Goal: Task Accomplishment & Management: Complete application form

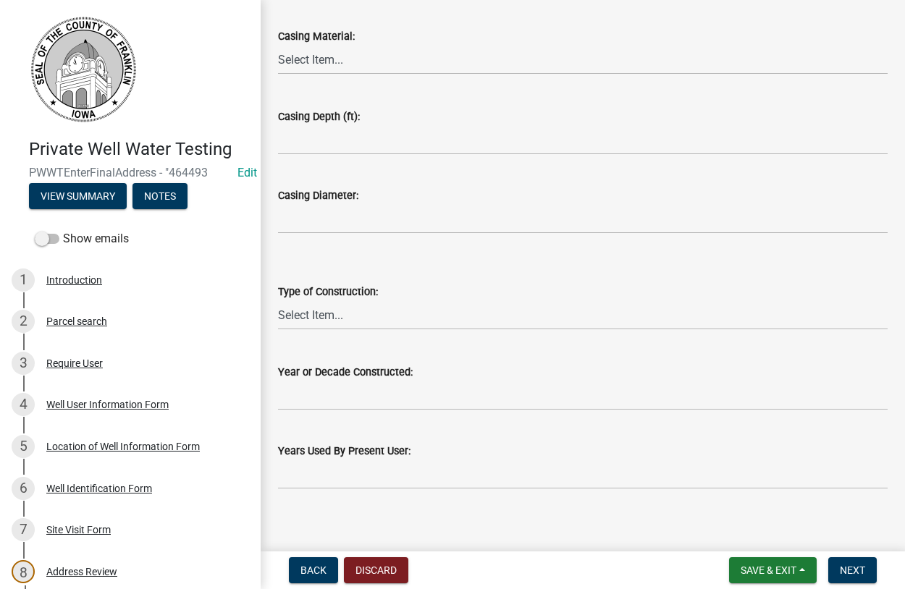
scroll to position [261, 0]
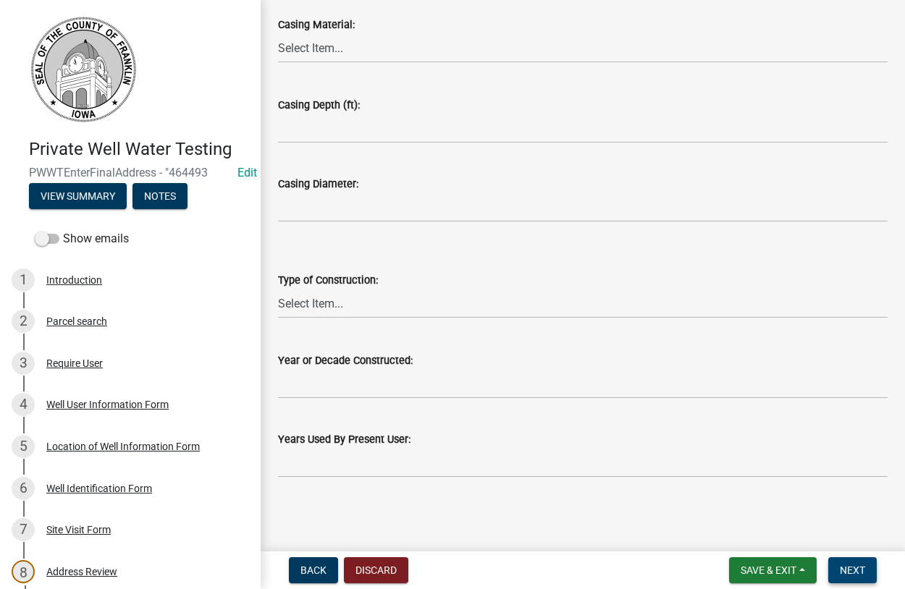
click at [847, 569] on span "Next" at bounding box center [851, 570] width 25 height 12
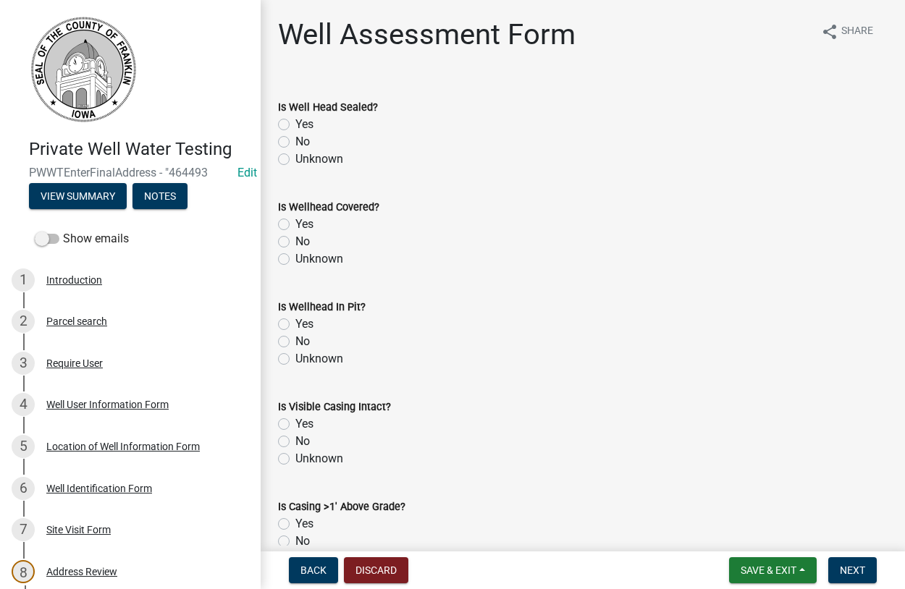
click at [295, 122] on label "Yes" at bounding box center [304, 124] width 18 height 17
click at [295, 122] on input "Yes" at bounding box center [299, 120] width 9 height 9
radio input "true"
click at [295, 224] on label "Yes" at bounding box center [304, 224] width 18 height 17
click at [295, 224] on input "Yes" at bounding box center [299, 220] width 9 height 9
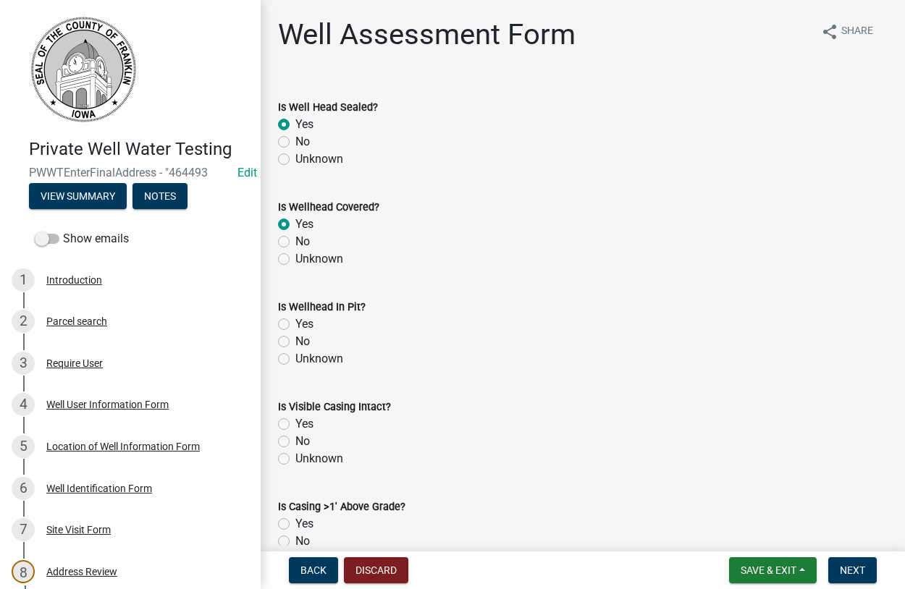
radio input "true"
click at [295, 345] on label "No" at bounding box center [302, 341] width 14 height 17
click at [295, 342] on input "No" at bounding box center [299, 337] width 9 height 9
radio input "true"
click at [295, 423] on label "Yes" at bounding box center [304, 423] width 18 height 17
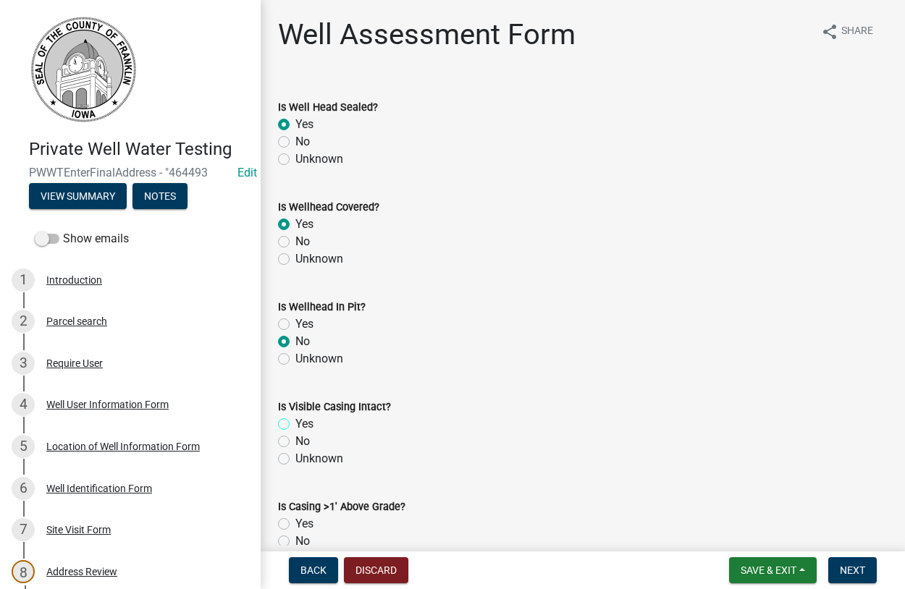
click at [295, 423] on input "Yes" at bounding box center [299, 419] width 9 height 9
radio input "true"
click at [295, 526] on label "Yes" at bounding box center [304, 523] width 18 height 17
click at [295, 525] on input "Yes" at bounding box center [299, 519] width 9 height 9
radio input "true"
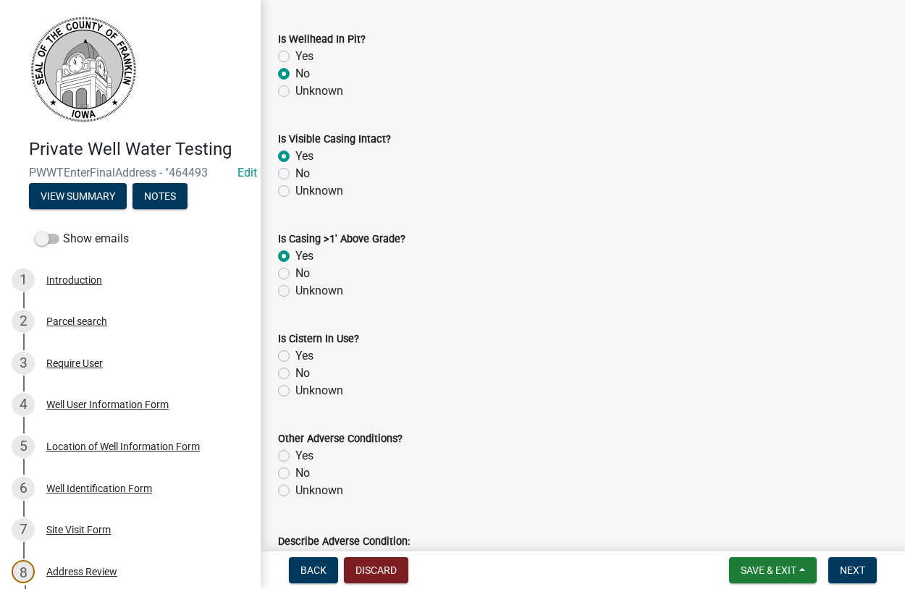
scroll to position [330, 0]
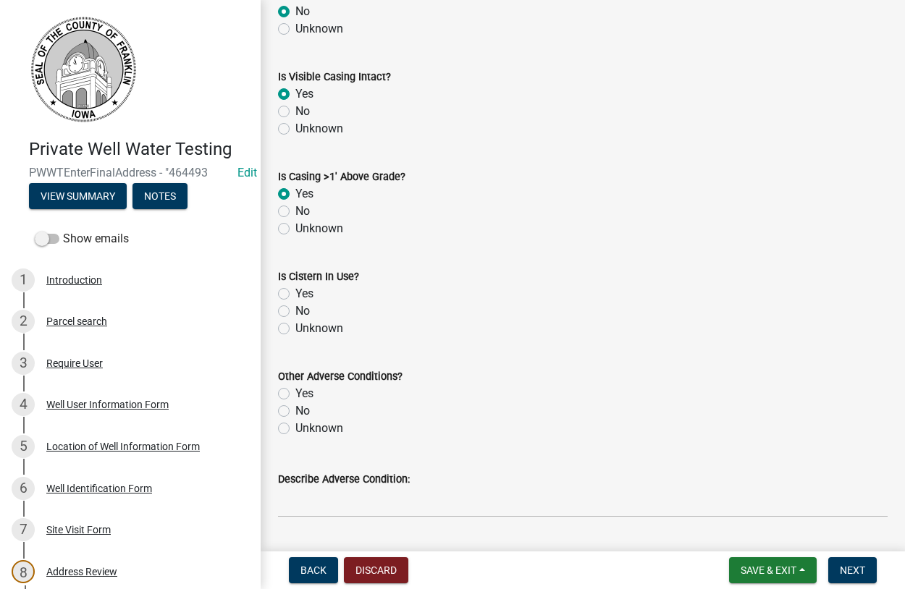
click at [295, 312] on label "No" at bounding box center [302, 310] width 14 height 17
click at [295, 312] on input "No" at bounding box center [299, 306] width 9 height 9
radio input "true"
click at [295, 428] on label "Unknown" at bounding box center [319, 428] width 48 height 17
click at [295, 428] on input "Unknown" at bounding box center [299, 424] width 9 height 9
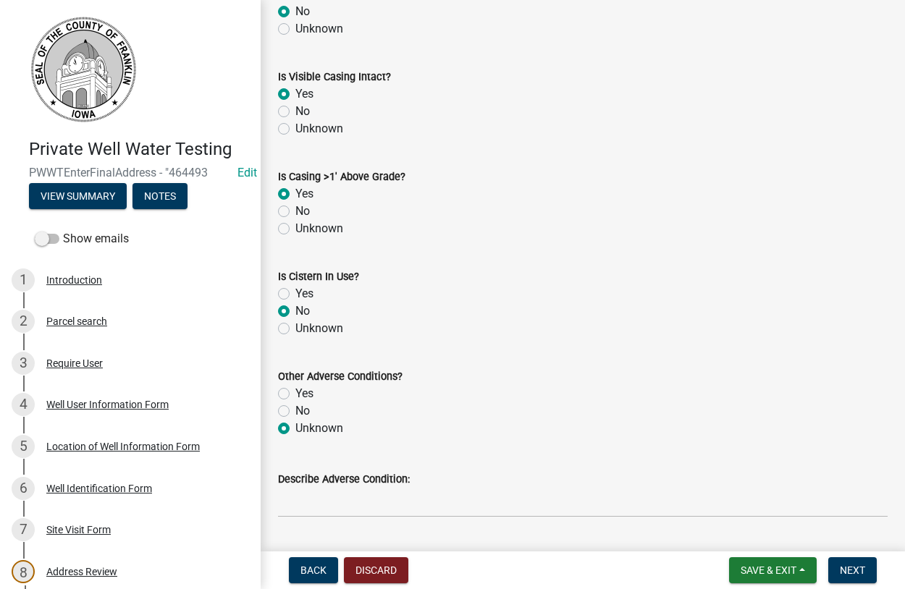
radio input "true"
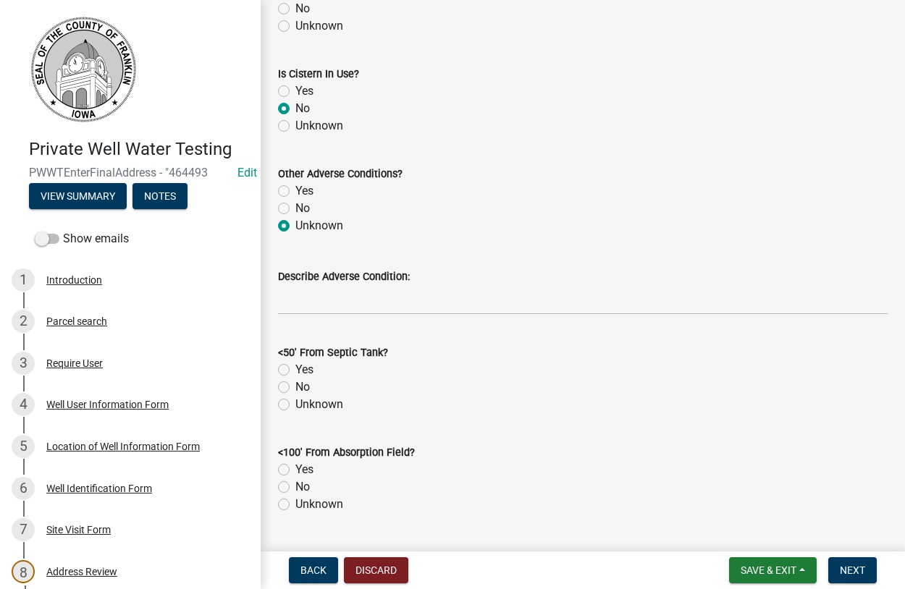
scroll to position [660, 0]
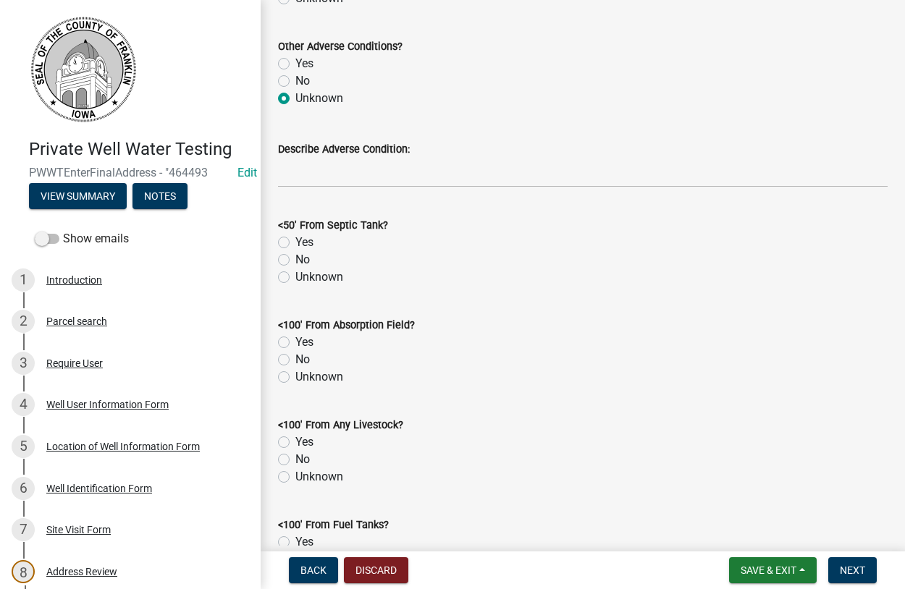
click at [295, 279] on label "Unknown" at bounding box center [319, 276] width 48 height 17
click at [295, 278] on input "Unknown" at bounding box center [299, 272] width 9 height 9
radio input "true"
click at [295, 378] on label "Unknown" at bounding box center [319, 376] width 48 height 17
click at [295, 378] on input "Unknown" at bounding box center [299, 372] width 9 height 9
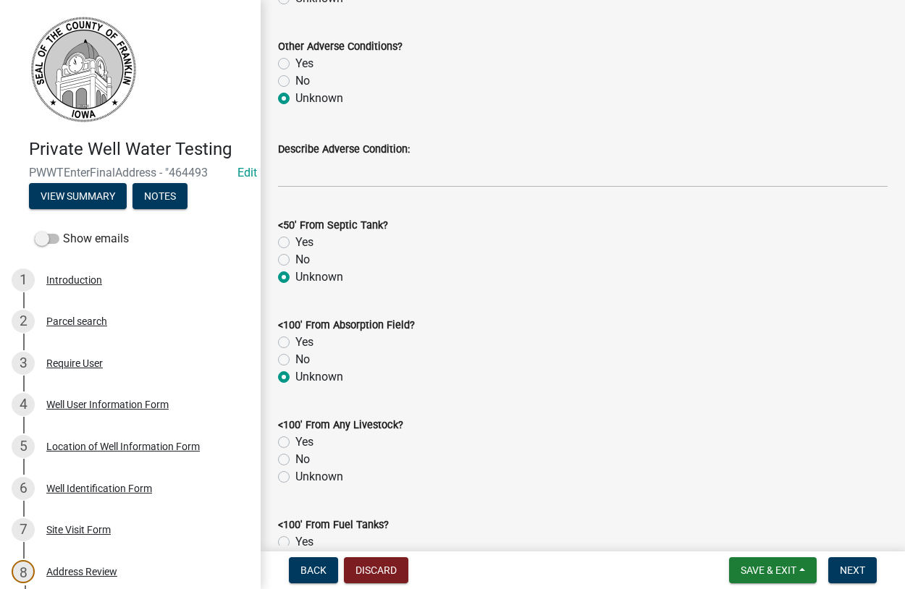
radio input "true"
click at [295, 459] on label "No" at bounding box center [302, 459] width 14 height 17
click at [295, 459] on input "No" at bounding box center [299, 455] width 9 height 9
radio input "true"
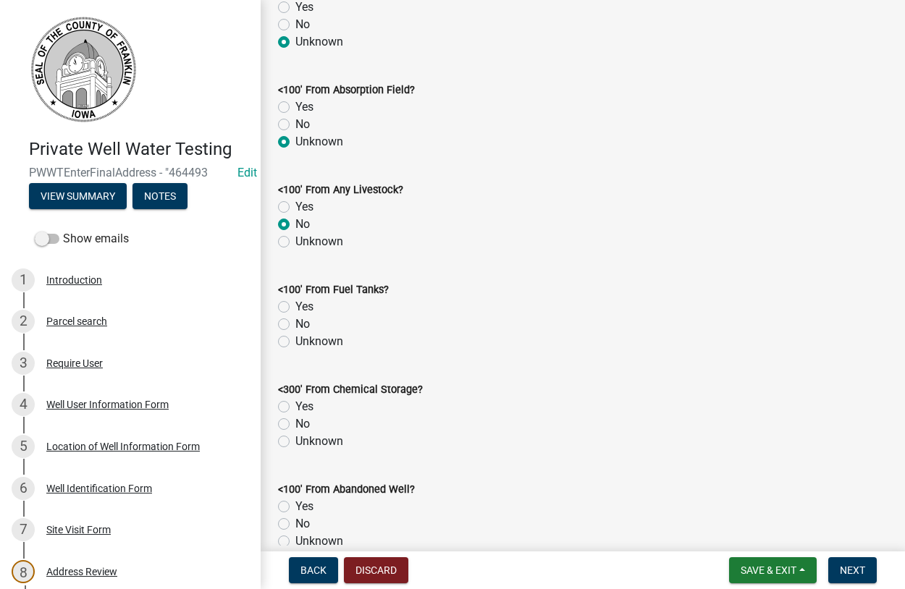
scroll to position [990, 0]
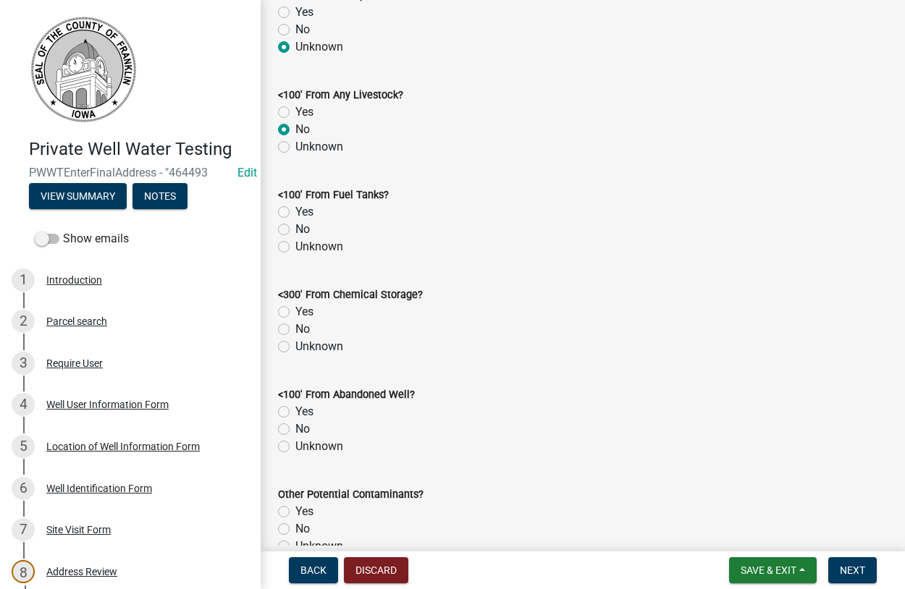
click at [295, 230] on label "No" at bounding box center [302, 229] width 14 height 17
click at [295, 230] on input "No" at bounding box center [299, 225] width 9 height 9
radio input "true"
click at [283, 352] on div "Unknown" at bounding box center [582, 346] width 609 height 17
click at [295, 347] on label "Unknown" at bounding box center [319, 346] width 48 height 17
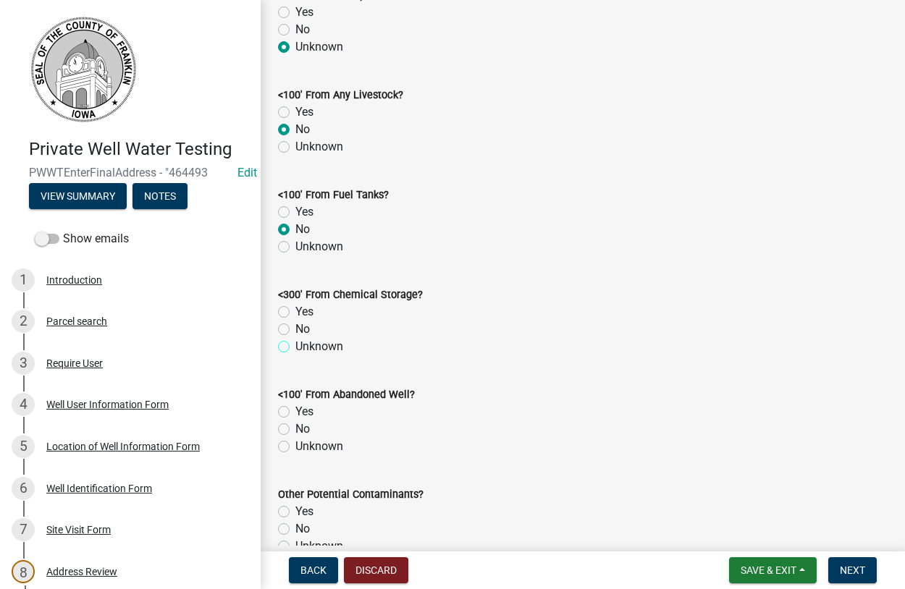
click at [295, 347] on input "Unknown" at bounding box center [299, 342] width 9 height 9
radio input "true"
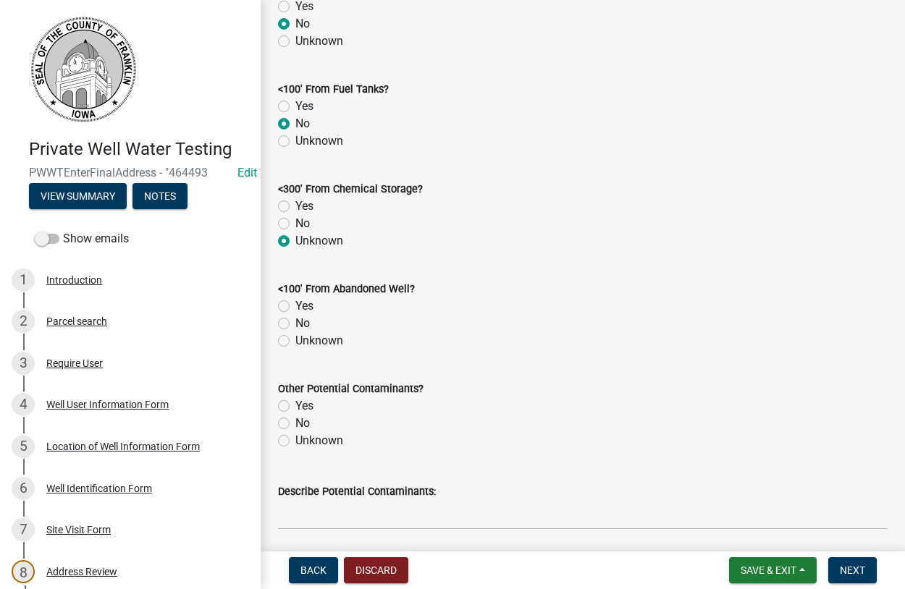
scroll to position [1237, 0]
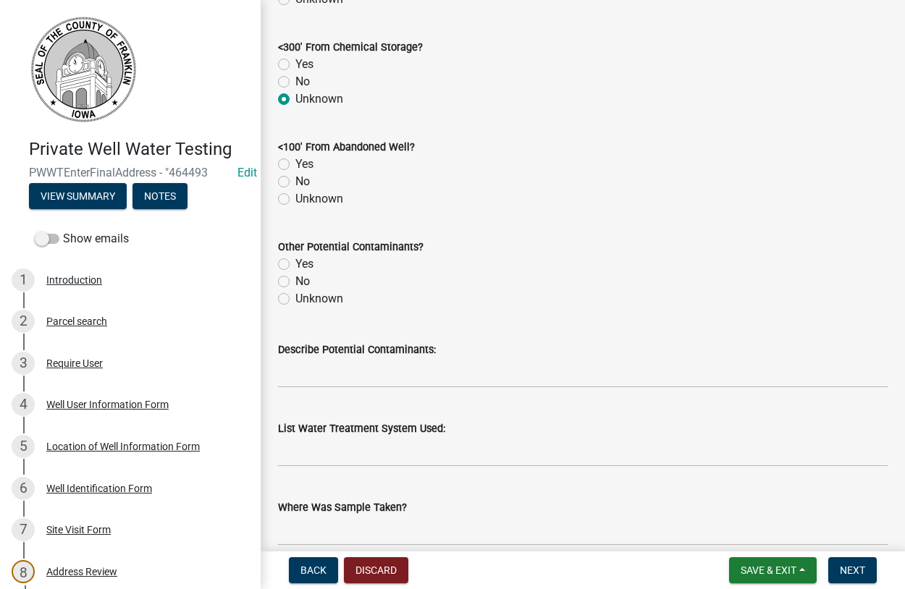
click at [295, 179] on label "No" at bounding box center [302, 181] width 14 height 17
click at [295, 179] on input "No" at bounding box center [299, 177] width 9 height 9
radio input "true"
click at [295, 299] on label "Unknown" at bounding box center [319, 298] width 48 height 17
click at [295, 299] on input "Unknown" at bounding box center [299, 294] width 9 height 9
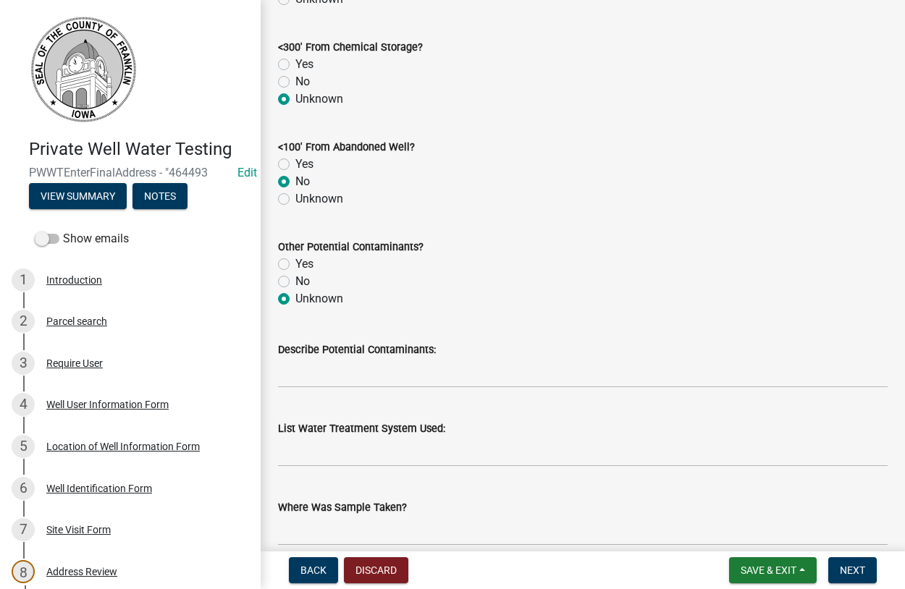
radio input "true"
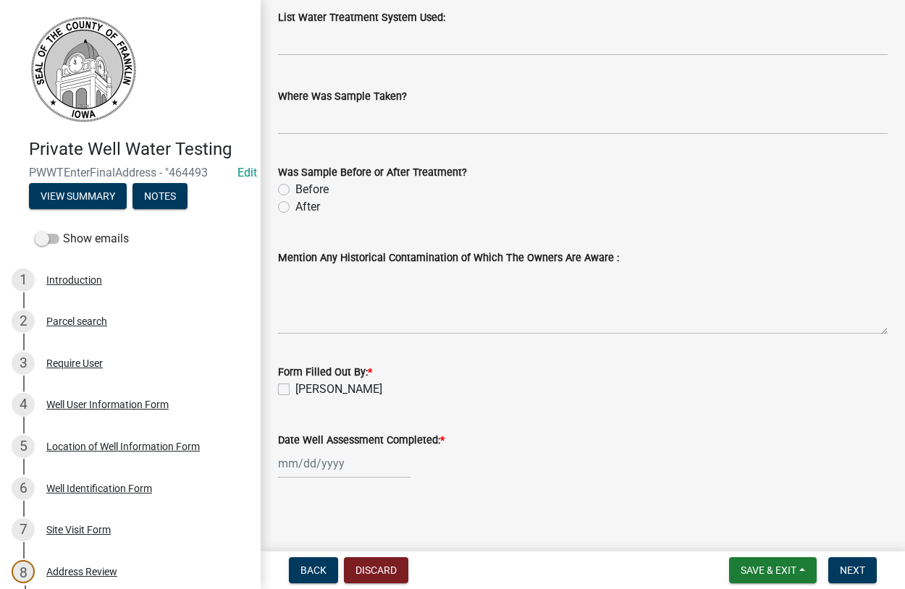
scroll to position [1650, 0]
click at [295, 188] on label "Before" at bounding box center [311, 187] width 33 height 17
click at [295, 188] on input "Before" at bounding box center [299, 183] width 9 height 9
radio input "true"
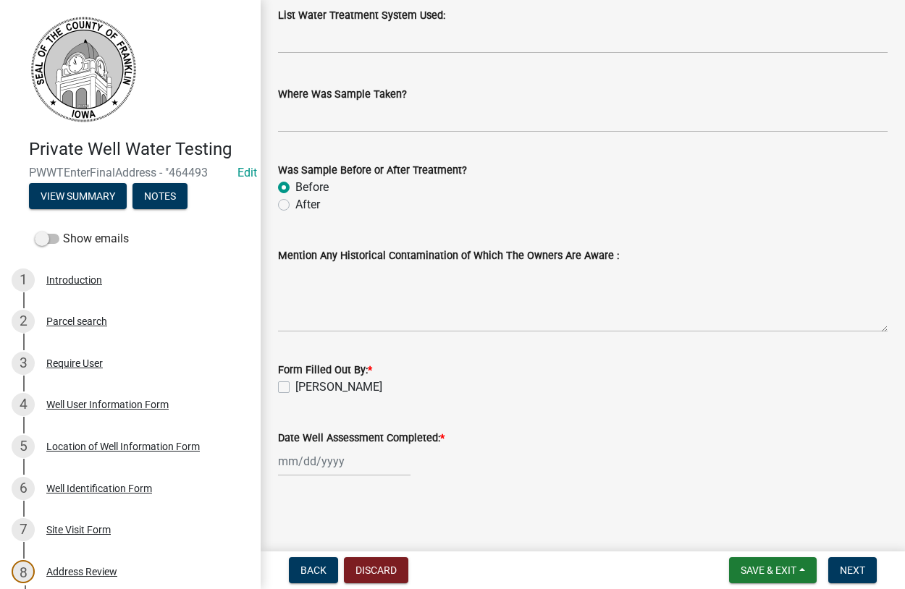
click at [295, 388] on label "[PERSON_NAME]" at bounding box center [338, 386] width 87 height 17
click at [295, 388] on input "[PERSON_NAME]" at bounding box center [299, 382] width 9 height 9
checkbox input "true"
click at [300, 465] on input "Date Well Assessment Completed: *" at bounding box center [344, 461] width 132 height 30
select select "9"
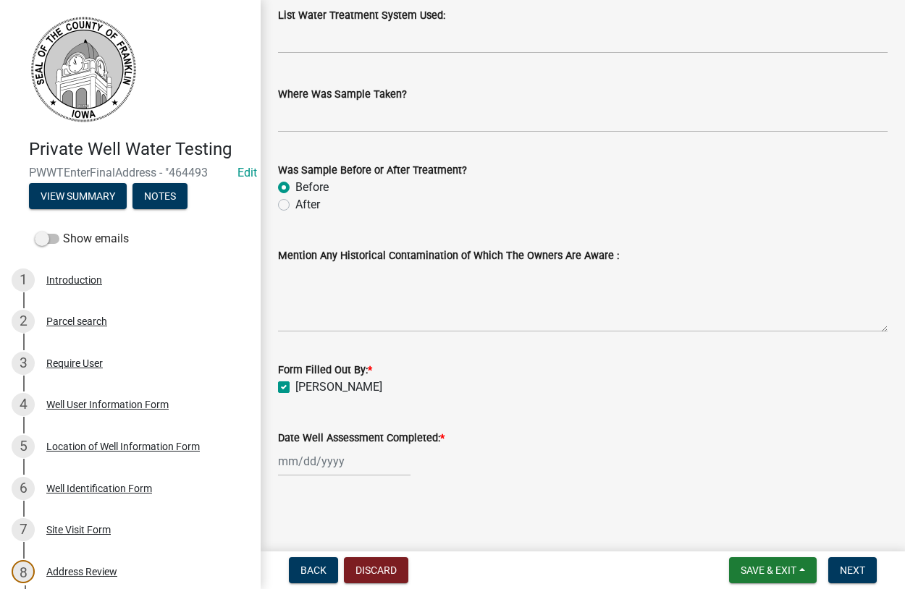
select select "2025"
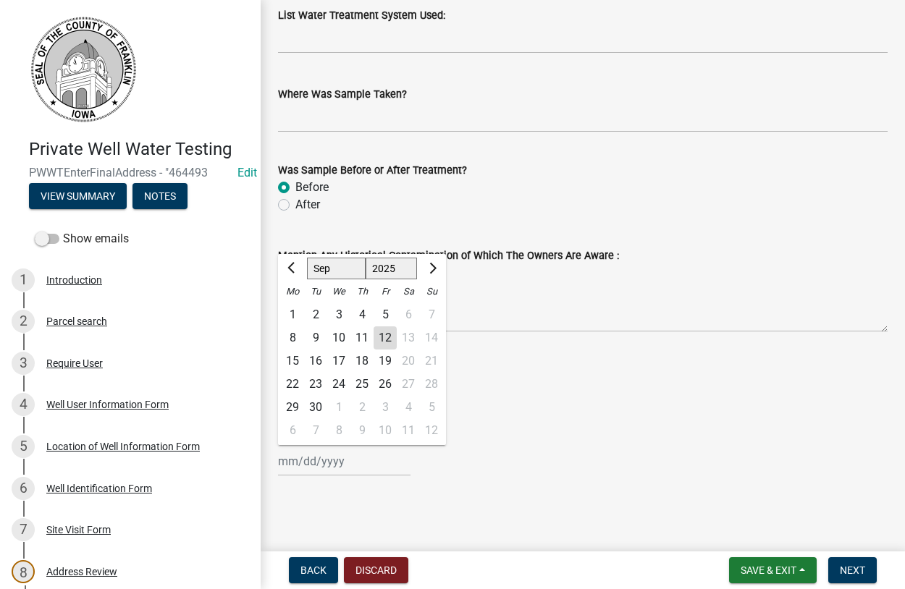
click at [315, 335] on div "9" at bounding box center [315, 337] width 23 height 23
type input "[DATE]"
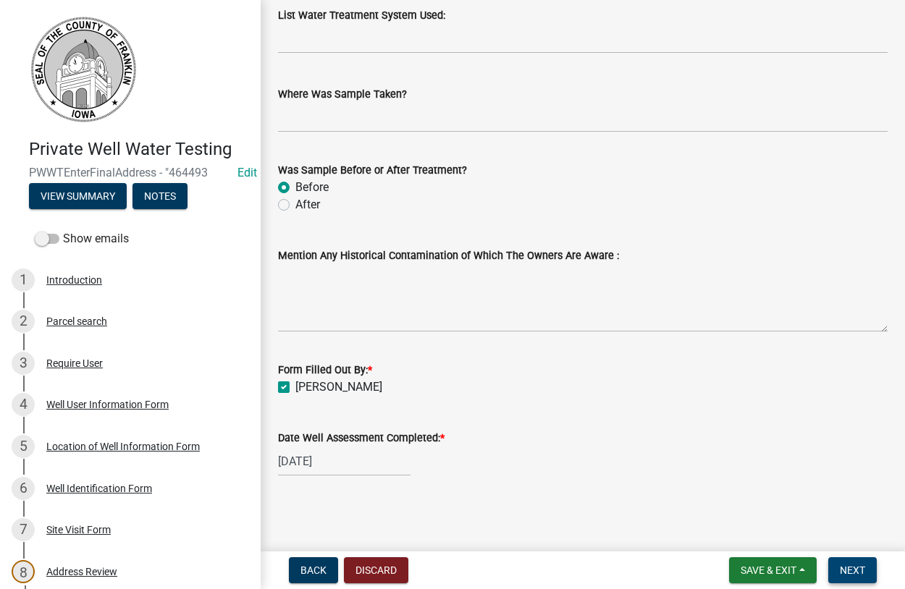
click at [842, 567] on span "Next" at bounding box center [851, 570] width 25 height 12
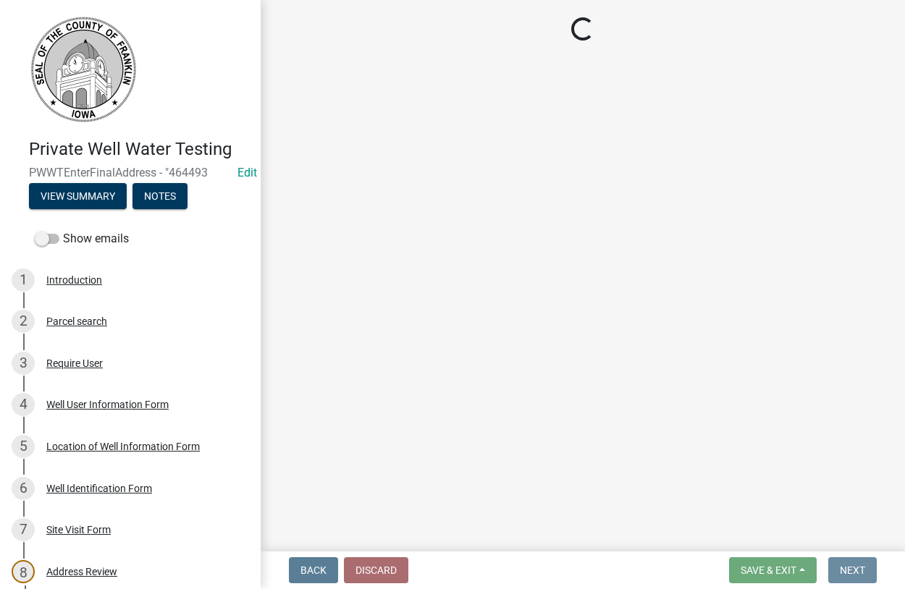
scroll to position [0, 0]
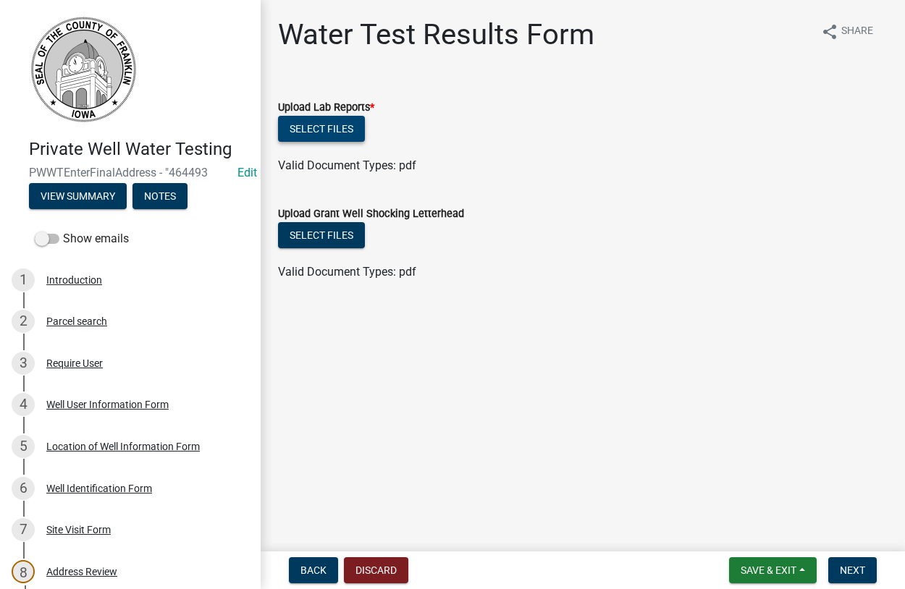
click at [329, 125] on button "Select files" at bounding box center [321, 129] width 87 height 26
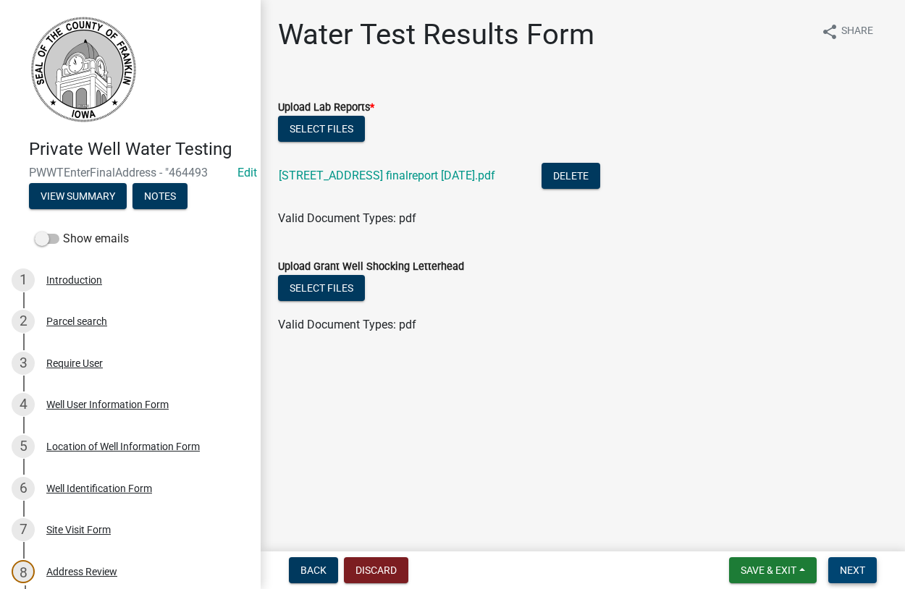
click at [844, 568] on span "Next" at bounding box center [851, 570] width 25 height 12
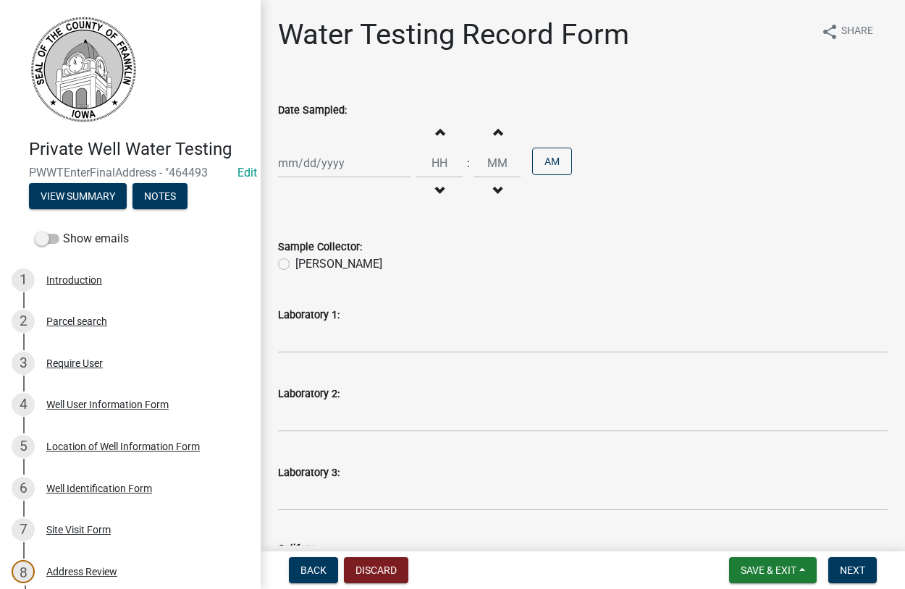
click at [324, 164] on input "Date Sampled:" at bounding box center [344, 163] width 132 height 30
select select "9"
select select "2025"
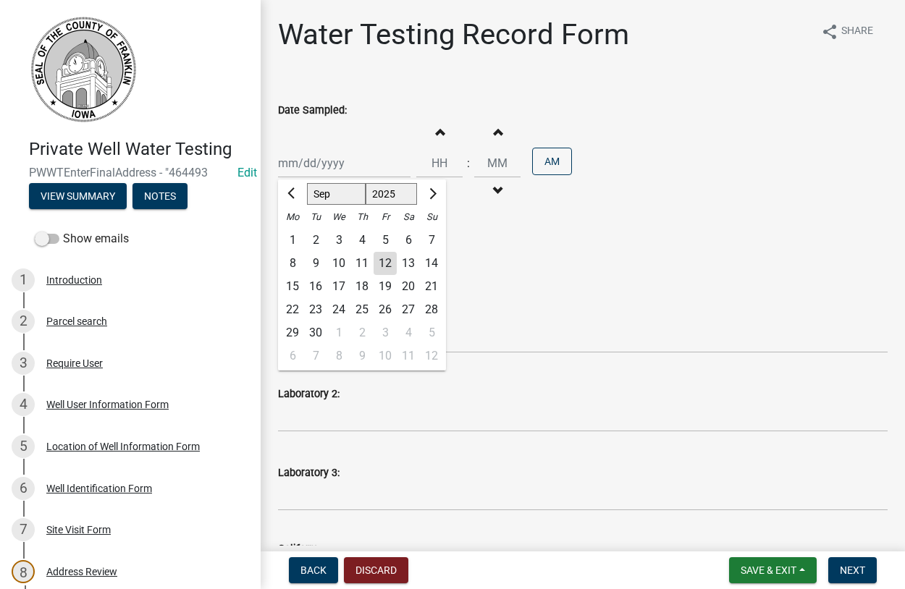
click at [316, 265] on div "9" at bounding box center [315, 263] width 23 height 23
type input "[DATE]"
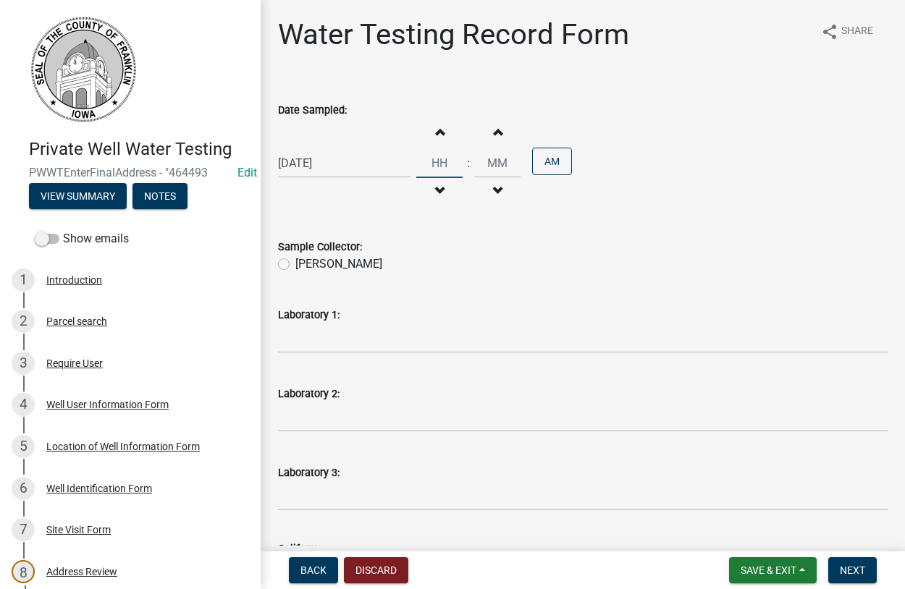
click at [445, 164] on input "Hours" at bounding box center [439, 163] width 46 height 30
type input "11"
type input "00"
click at [508, 230] on form "Sample Collector: Dan Tilkes" at bounding box center [582, 247] width 609 height 52
click at [295, 262] on label "[PERSON_NAME]" at bounding box center [338, 263] width 87 height 17
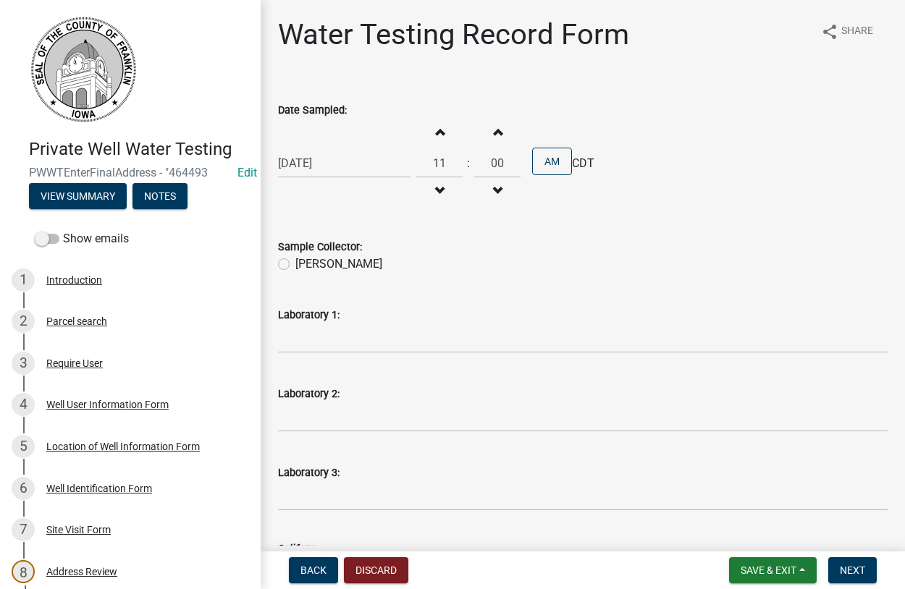
click at [295, 262] on input "[PERSON_NAME]" at bounding box center [299, 259] width 9 height 9
radio input "true"
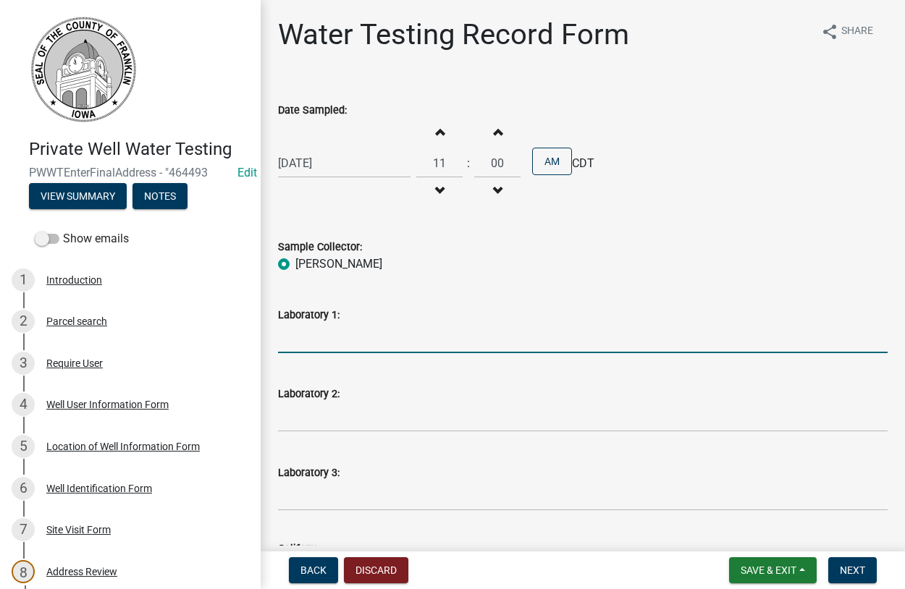
click at [355, 340] on input "Laboratory 1:" at bounding box center [582, 338] width 609 height 30
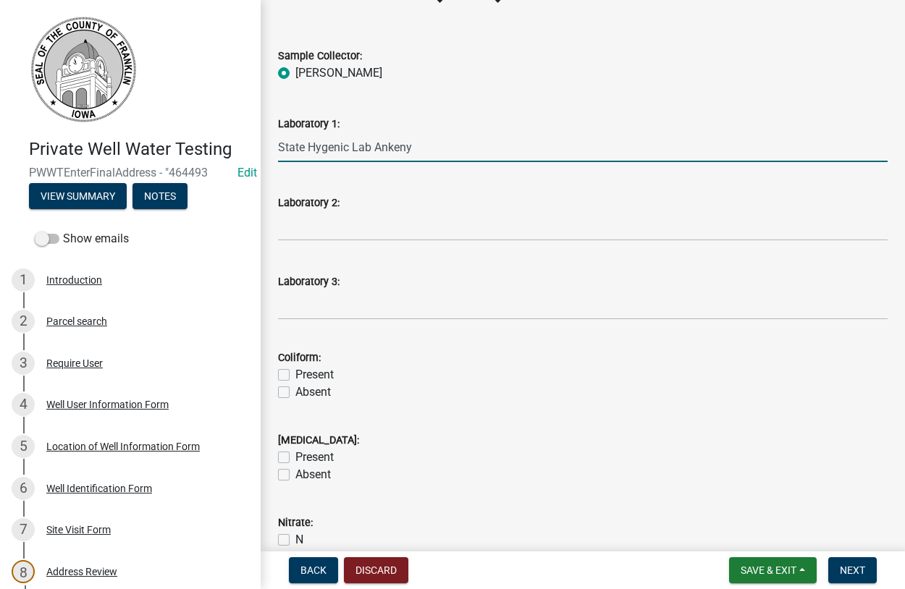
scroll to position [247, 0]
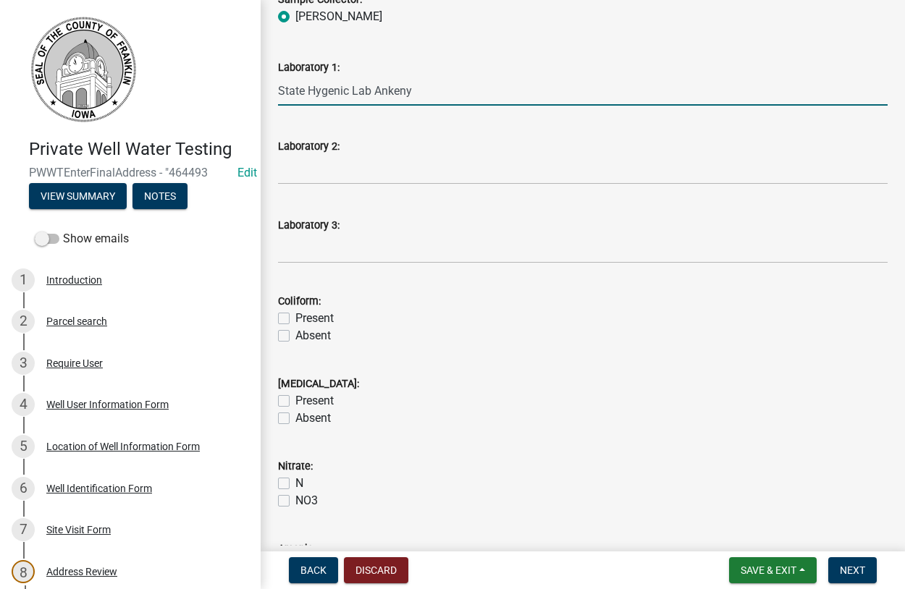
type input "State Hygenic Lab Ankeny"
click at [295, 332] on label "Absent" at bounding box center [312, 335] width 35 height 17
click at [295, 332] on input "Absent" at bounding box center [299, 331] width 9 height 9
checkbox input "true"
checkbox input "false"
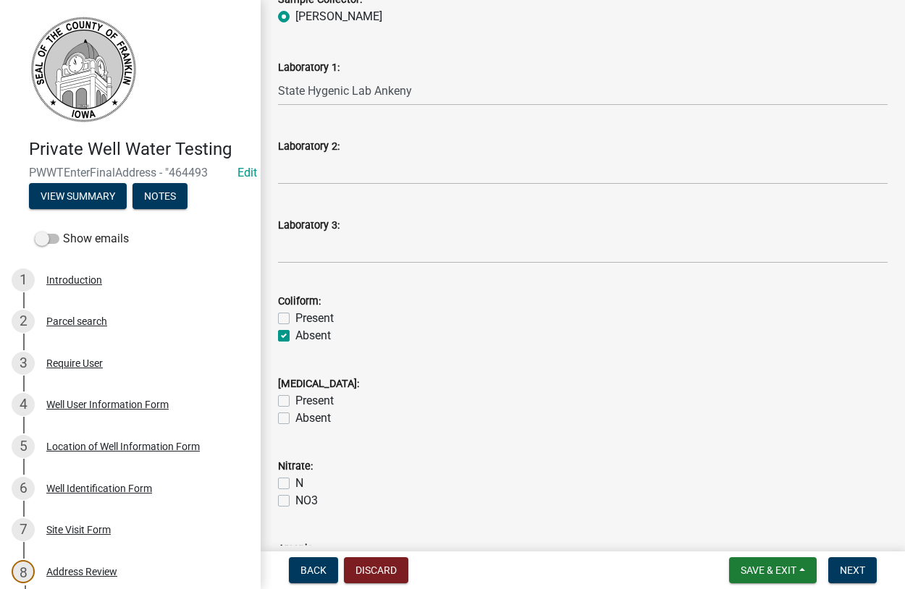
checkbox input "true"
click at [295, 418] on label "Absent" at bounding box center [312, 418] width 35 height 17
click at [295, 418] on input "Absent" at bounding box center [299, 414] width 9 height 9
checkbox input "true"
checkbox input "false"
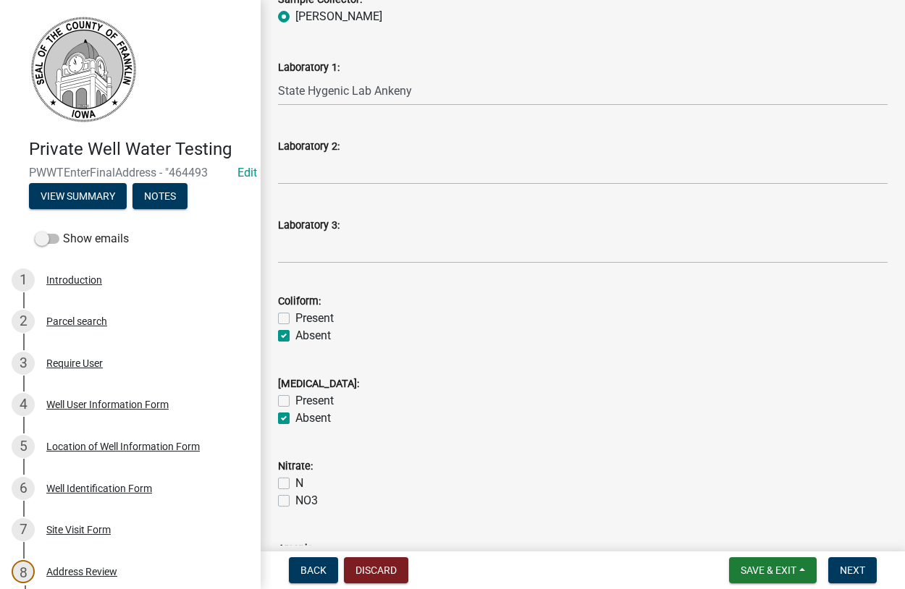
checkbox input "true"
click at [295, 488] on label "N" at bounding box center [299, 483] width 8 height 17
click at [295, 484] on input "N" at bounding box center [299, 479] width 9 height 9
checkbox input "true"
checkbox input "false"
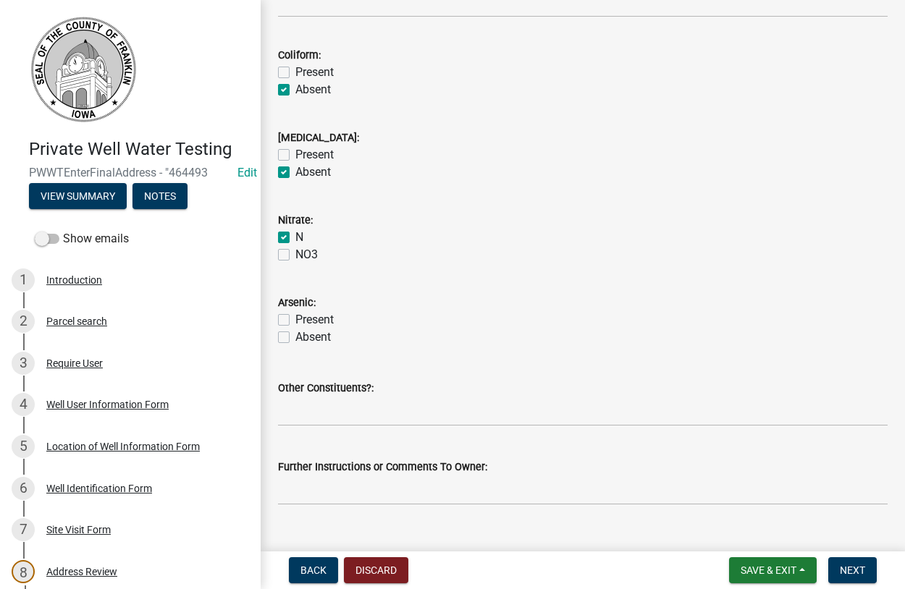
scroll to position [521, 0]
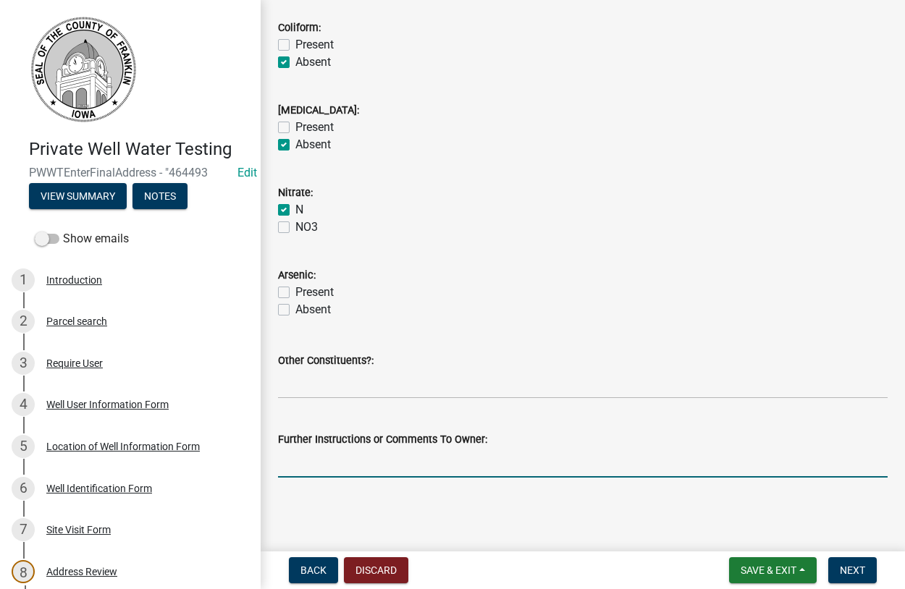
click at [361, 463] on input "Further Instructions or Comments To Owner:" at bounding box center [582, 463] width 609 height 30
type input "looks good"
click at [844, 564] on button "Next" at bounding box center [852, 570] width 48 height 26
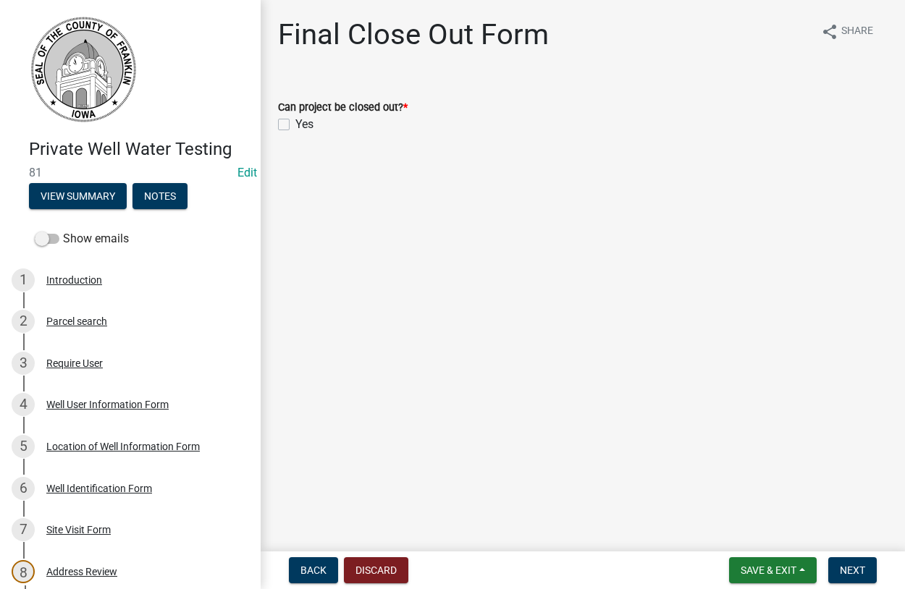
click at [295, 124] on label "Yes" at bounding box center [304, 124] width 18 height 17
click at [295, 124] on input "Yes" at bounding box center [299, 120] width 9 height 9
checkbox input "true"
click at [856, 570] on span "Next" at bounding box center [851, 570] width 25 height 12
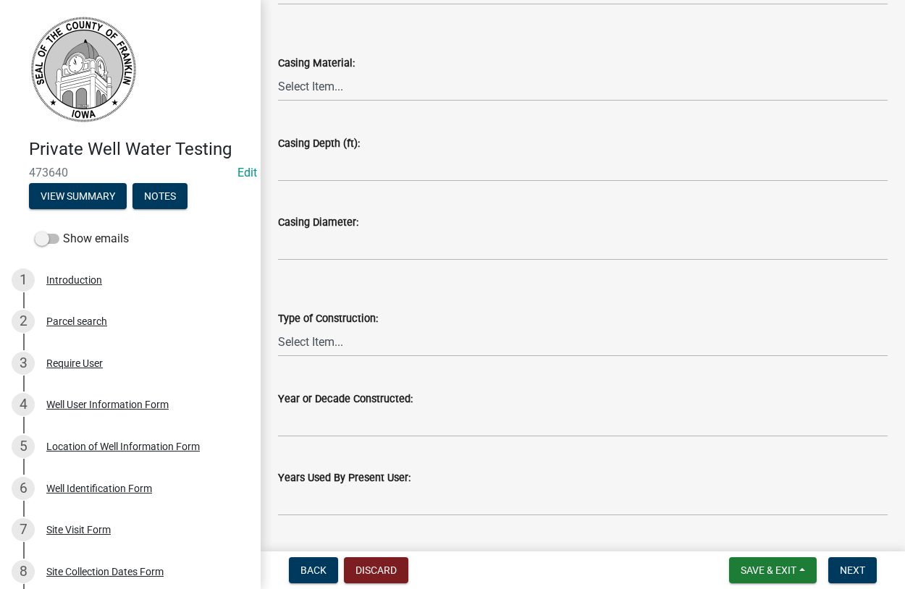
scroll to position [261, 0]
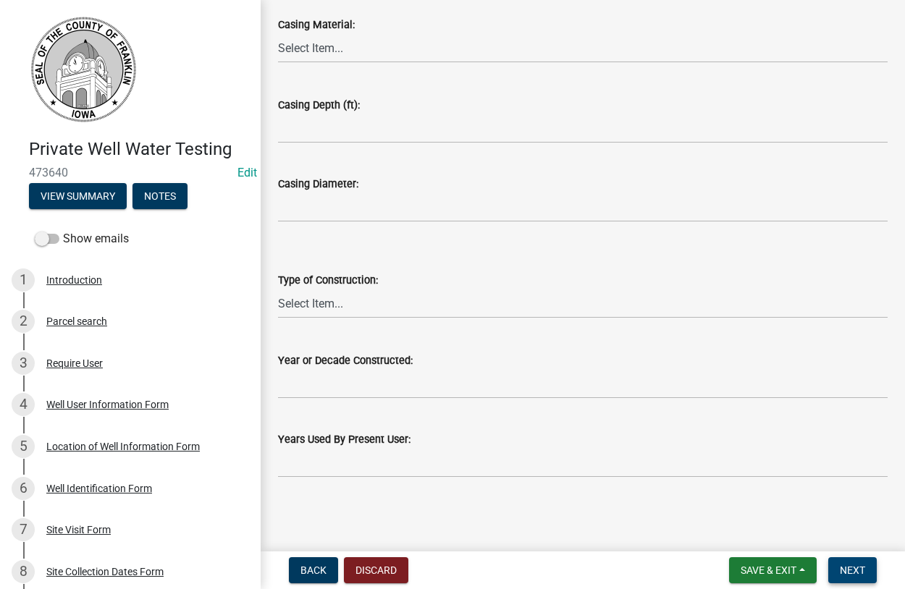
click at [843, 565] on span "Next" at bounding box center [851, 570] width 25 height 12
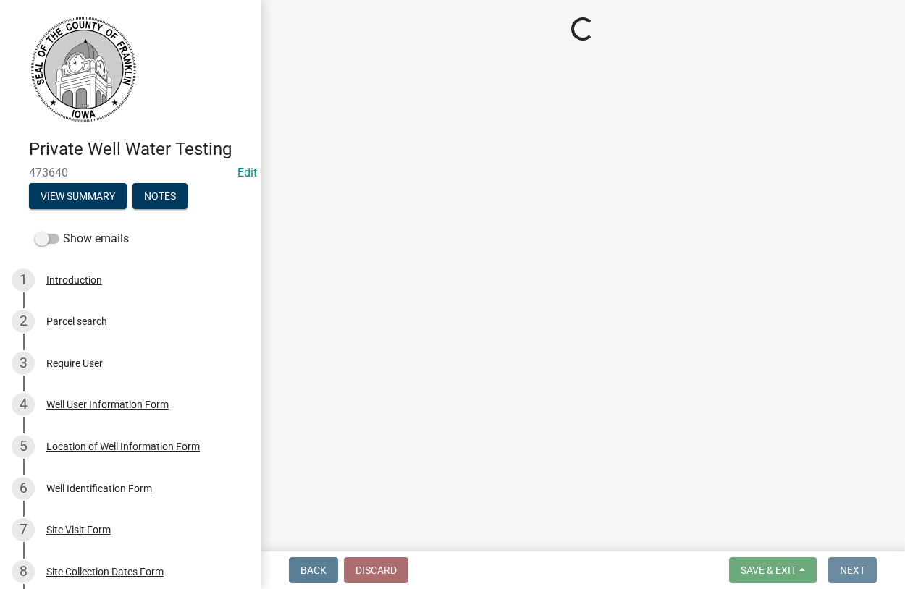
scroll to position [0, 0]
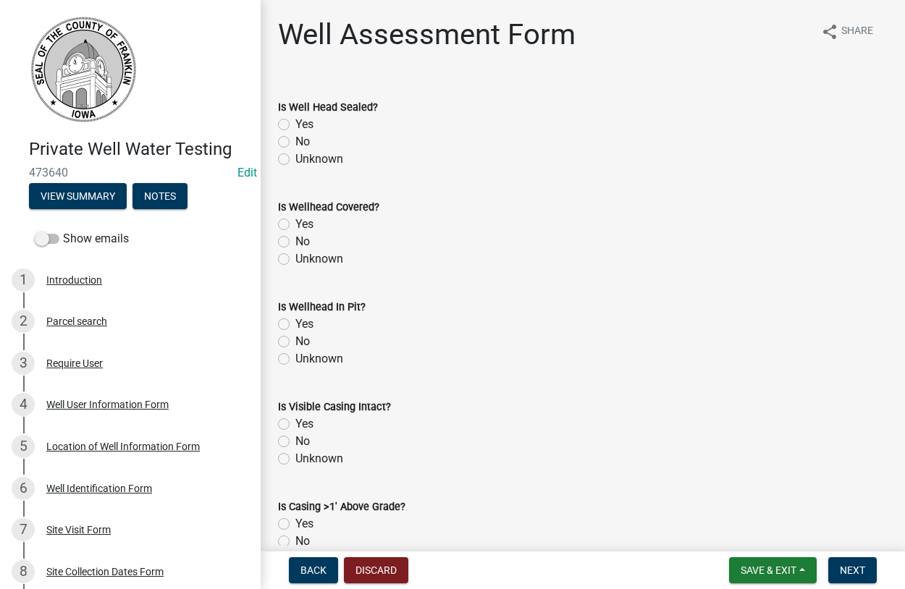
click at [295, 127] on label "Yes" at bounding box center [304, 124] width 18 height 17
click at [295, 125] on input "Yes" at bounding box center [299, 120] width 9 height 9
radio input "true"
click at [295, 222] on label "Yes" at bounding box center [304, 224] width 18 height 17
click at [295, 222] on input "Yes" at bounding box center [299, 220] width 9 height 9
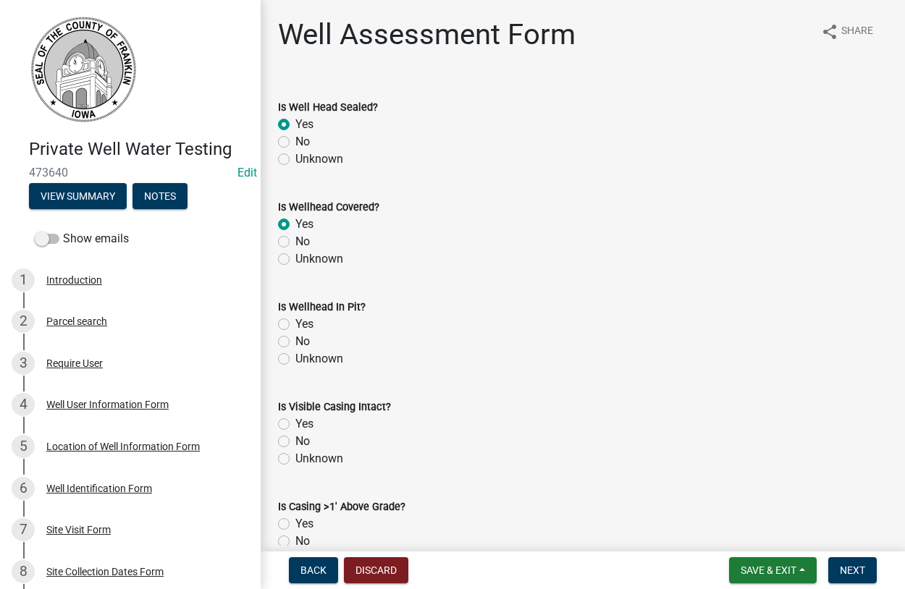
radio input "true"
click at [295, 342] on label "No" at bounding box center [302, 341] width 14 height 17
click at [295, 342] on input "No" at bounding box center [299, 337] width 9 height 9
radio input "true"
click at [295, 423] on label "Yes" at bounding box center [304, 423] width 18 height 17
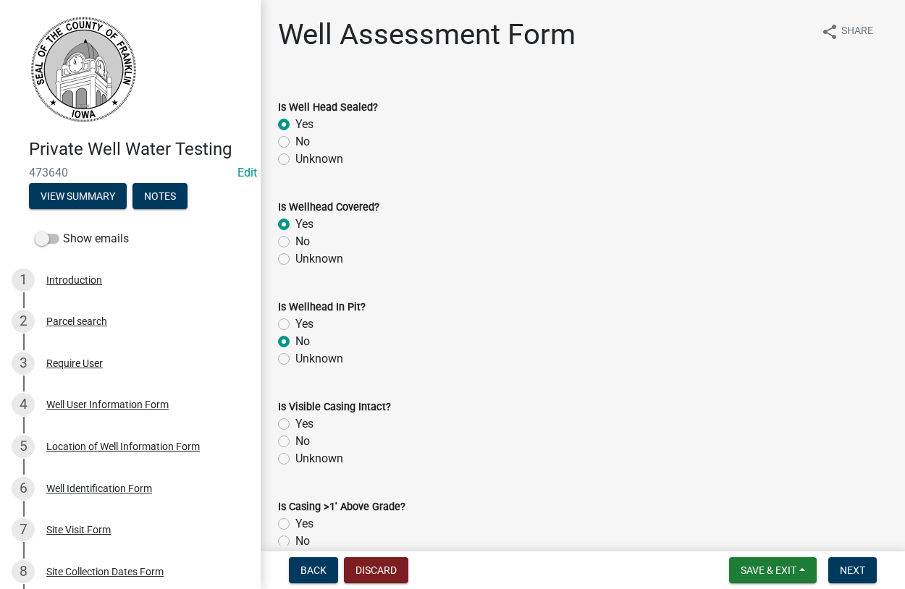
click at [295, 423] on input "Yes" at bounding box center [299, 419] width 9 height 9
radio input "true"
click at [295, 522] on label "Yes" at bounding box center [304, 523] width 18 height 17
click at [295, 522] on input "Yes" at bounding box center [299, 519] width 9 height 9
radio input "true"
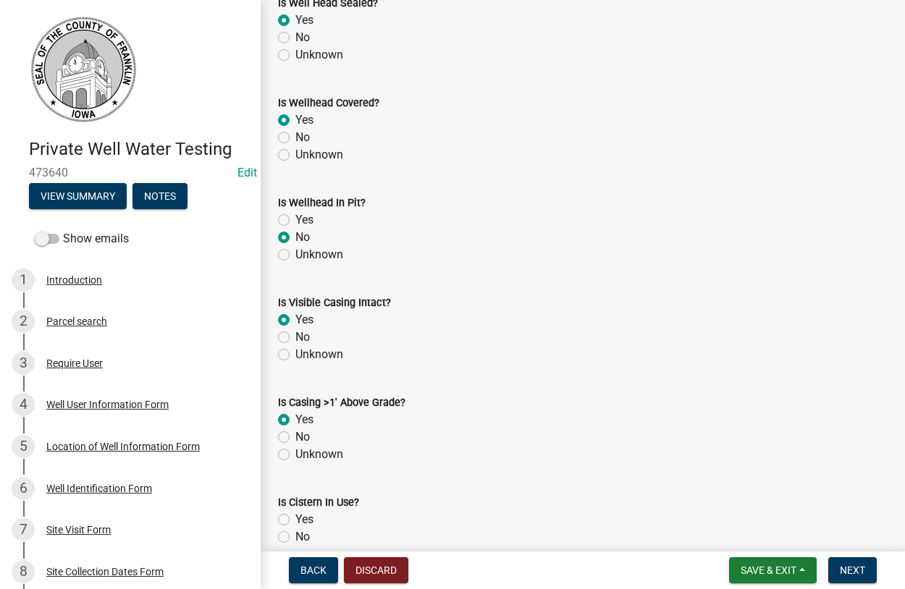
scroll to position [330, 0]
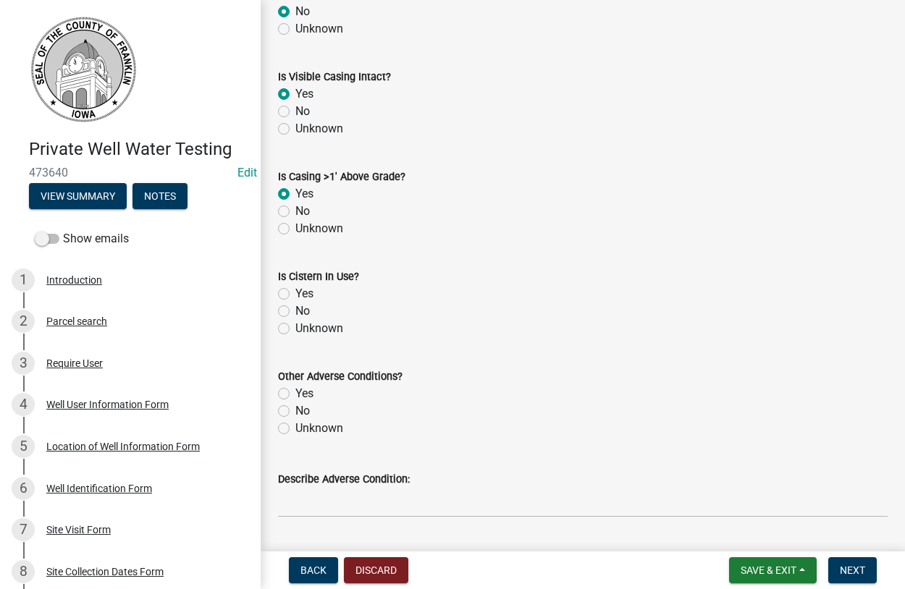
click at [295, 311] on label "No" at bounding box center [302, 310] width 14 height 17
click at [295, 311] on input "No" at bounding box center [299, 306] width 9 height 9
radio input "true"
click at [295, 429] on label "Unknown" at bounding box center [319, 428] width 48 height 17
click at [295, 429] on input "Unknown" at bounding box center [299, 424] width 9 height 9
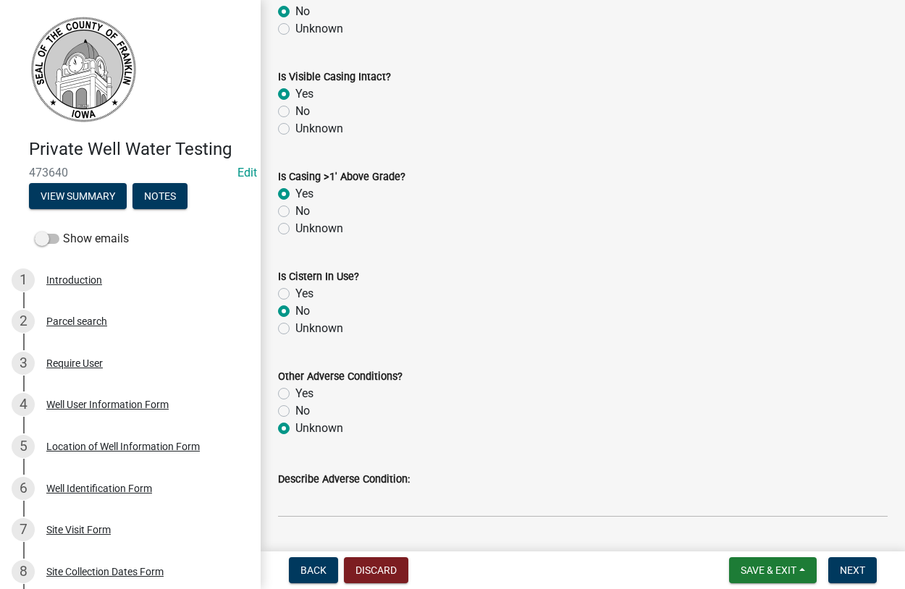
radio input "true"
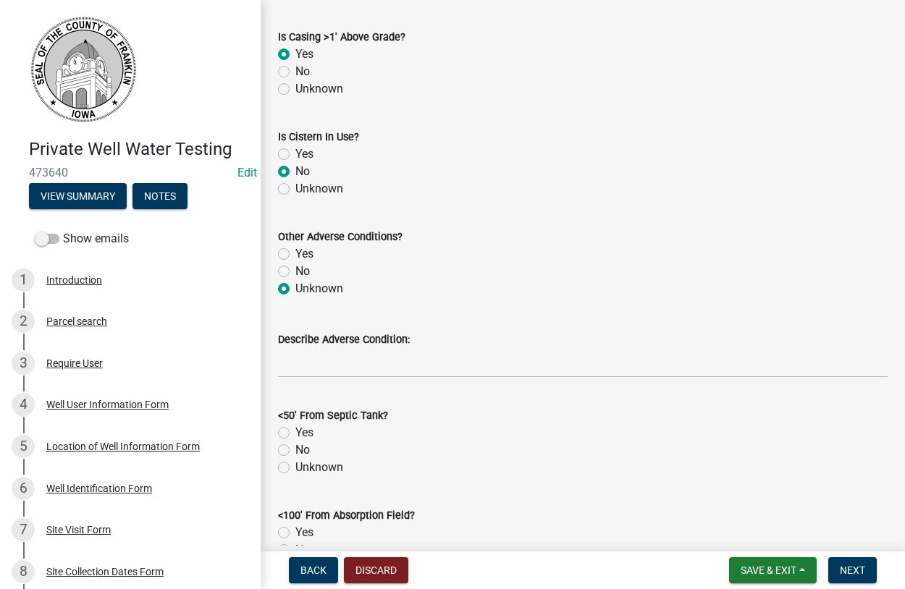
scroll to position [742, 0]
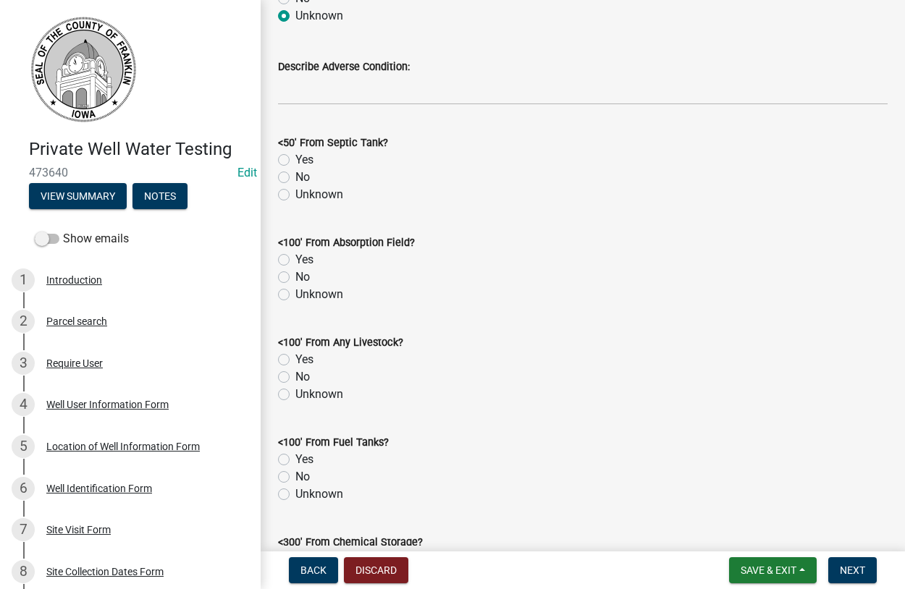
click at [295, 194] on label "Unknown" at bounding box center [319, 194] width 48 height 17
click at [295, 194] on input "Unknown" at bounding box center [299, 190] width 9 height 9
radio input "true"
click at [295, 295] on label "Unknown" at bounding box center [319, 294] width 48 height 17
click at [295, 295] on input "Unknown" at bounding box center [299, 290] width 9 height 9
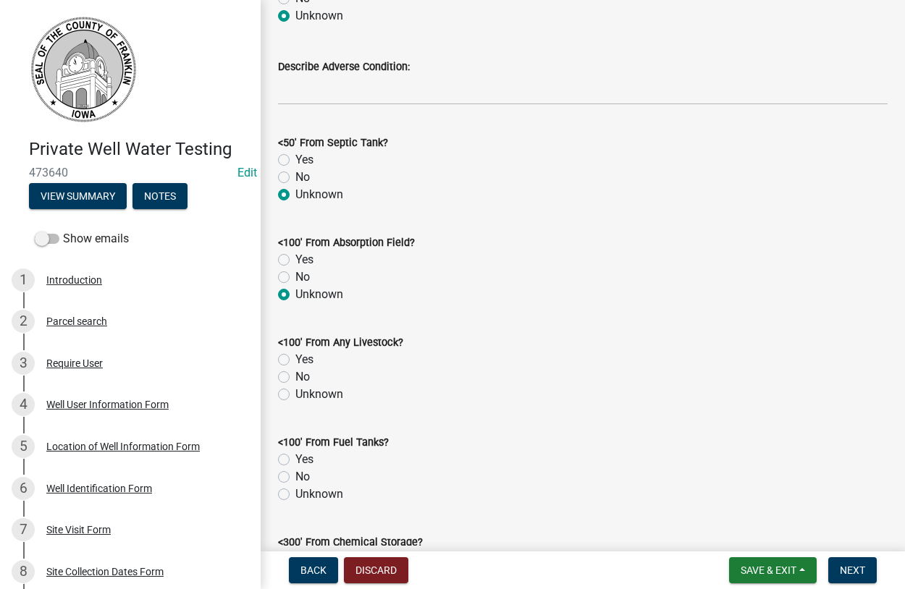
radio input "true"
click at [295, 379] on label "No" at bounding box center [302, 376] width 14 height 17
click at [295, 378] on input "No" at bounding box center [299, 372] width 9 height 9
radio input "true"
click at [295, 479] on label "No" at bounding box center [302, 476] width 14 height 17
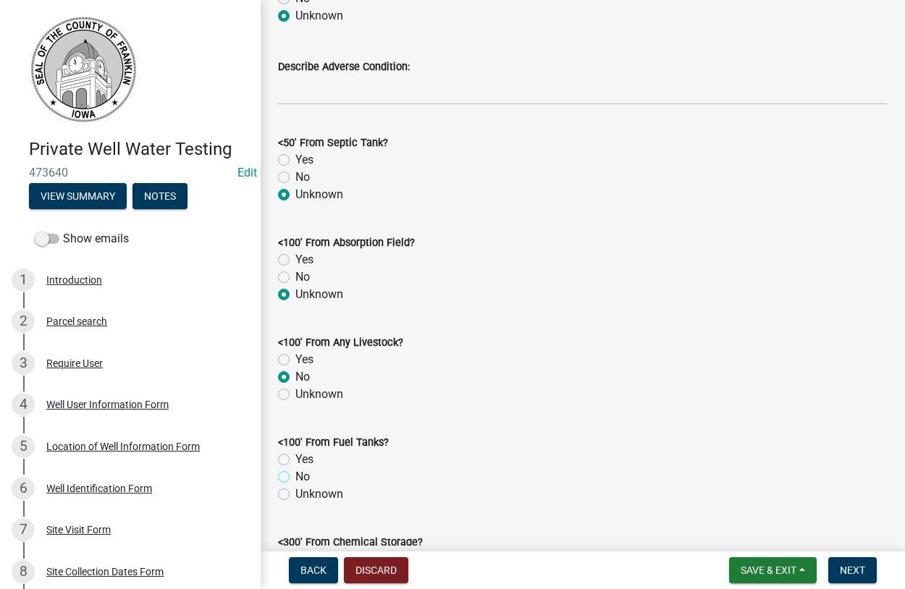
click at [295, 478] on input "No" at bounding box center [299, 472] width 9 height 9
radio input "true"
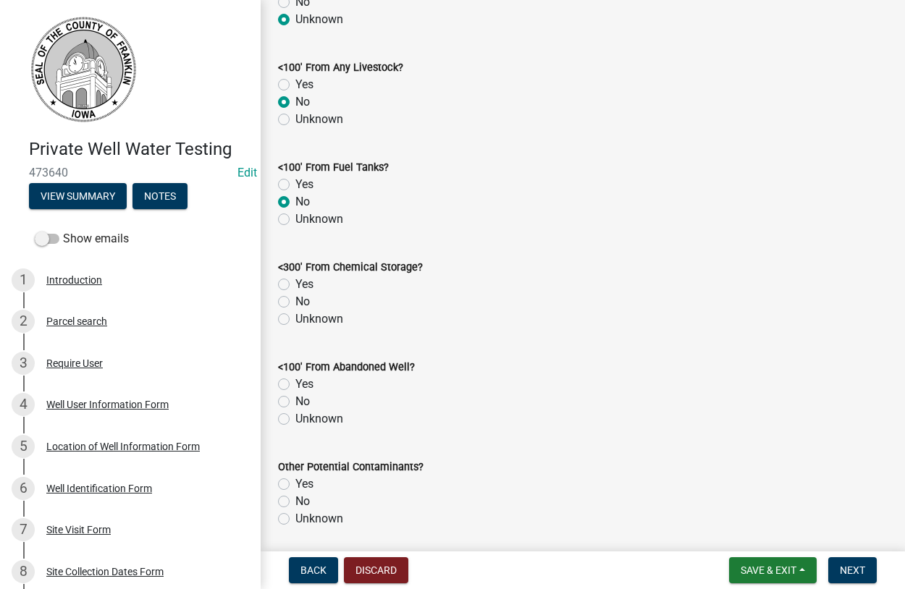
scroll to position [1072, 0]
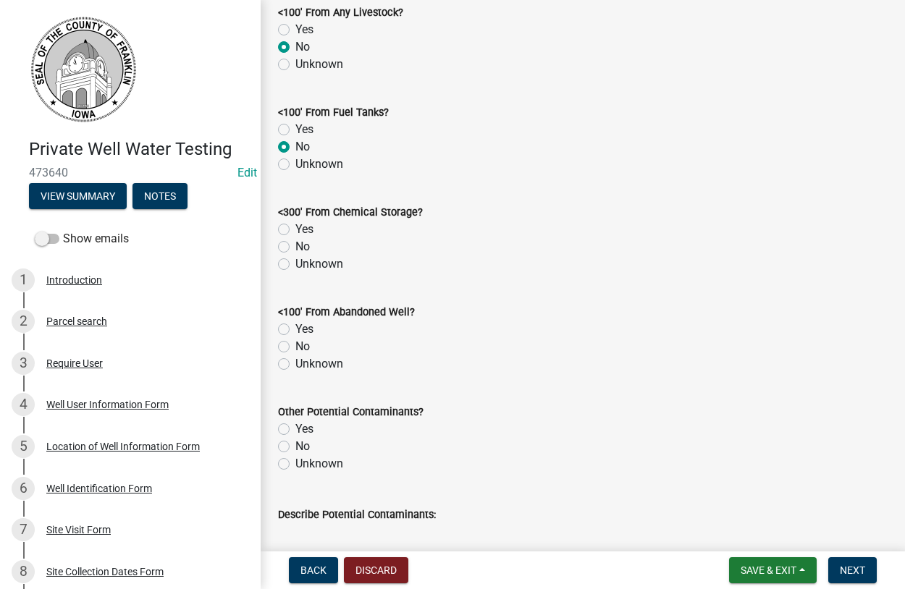
click at [295, 267] on label "Unknown" at bounding box center [319, 263] width 48 height 17
click at [295, 265] on input "Unknown" at bounding box center [299, 259] width 9 height 9
radio input "true"
click at [295, 349] on label "No" at bounding box center [302, 346] width 14 height 17
click at [295, 347] on input "No" at bounding box center [299, 342] width 9 height 9
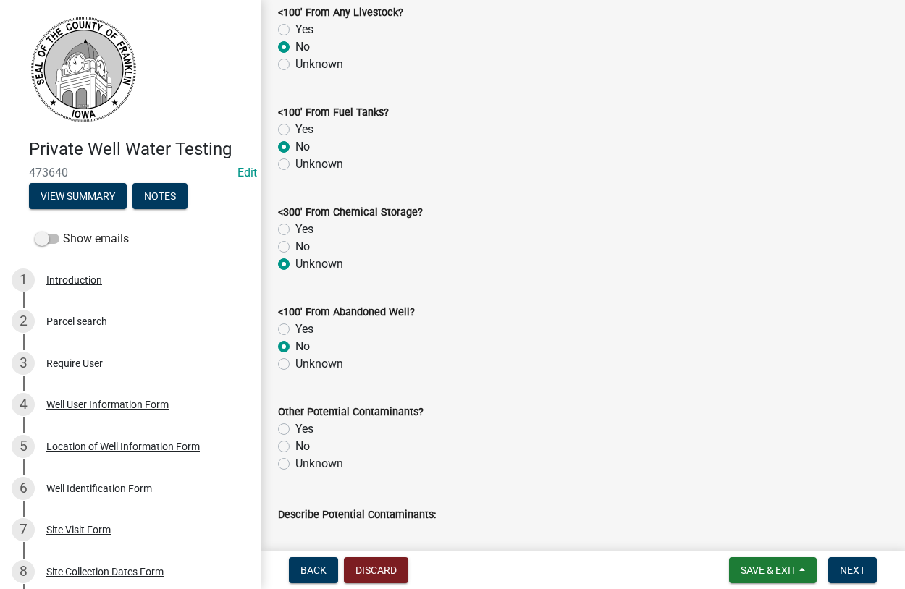
radio input "true"
click at [295, 462] on label "Unknown" at bounding box center [319, 463] width 48 height 17
click at [295, 462] on input "Unknown" at bounding box center [299, 459] width 9 height 9
radio input "true"
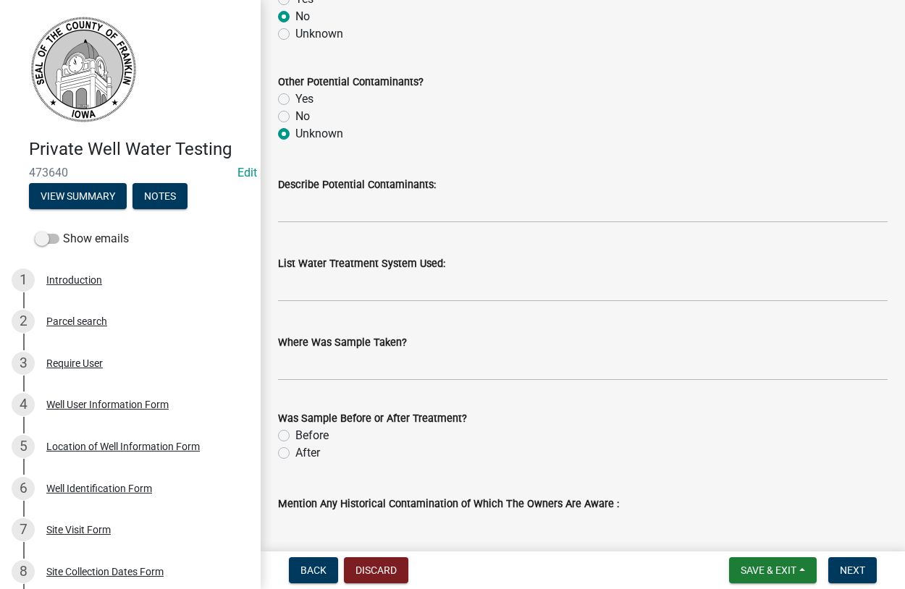
scroll to position [1485, 0]
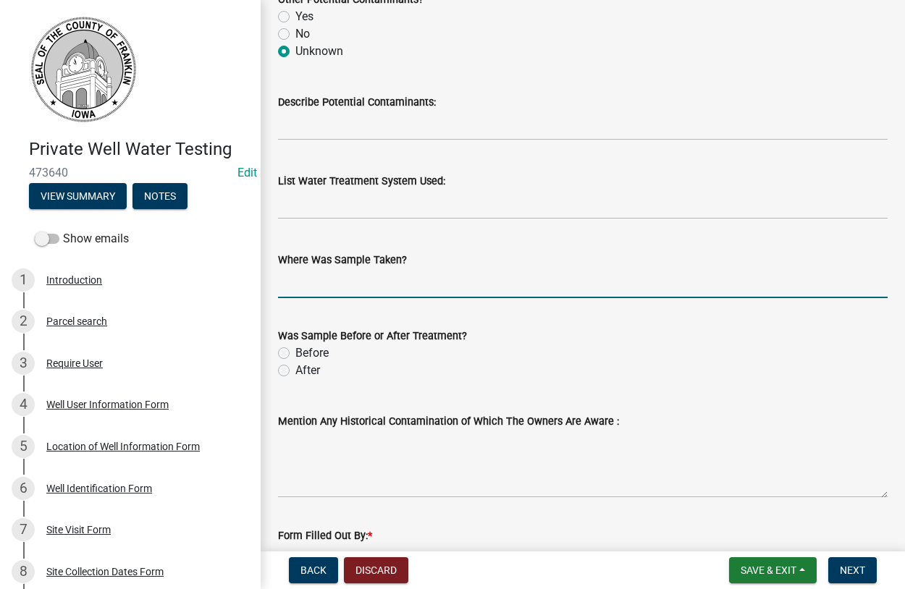
click at [346, 290] on input "Where Was Sample Taken?" at bounding box center [582, 283] width 609 height 30
type input "kitchen faucet"
click at [295, 353] on label "Before" at bounding box center [311, 352] width 33 height 17
click at [295, 353] on input "Before" at bounding box center [299, 348] width 9 height 9
radio input "true"
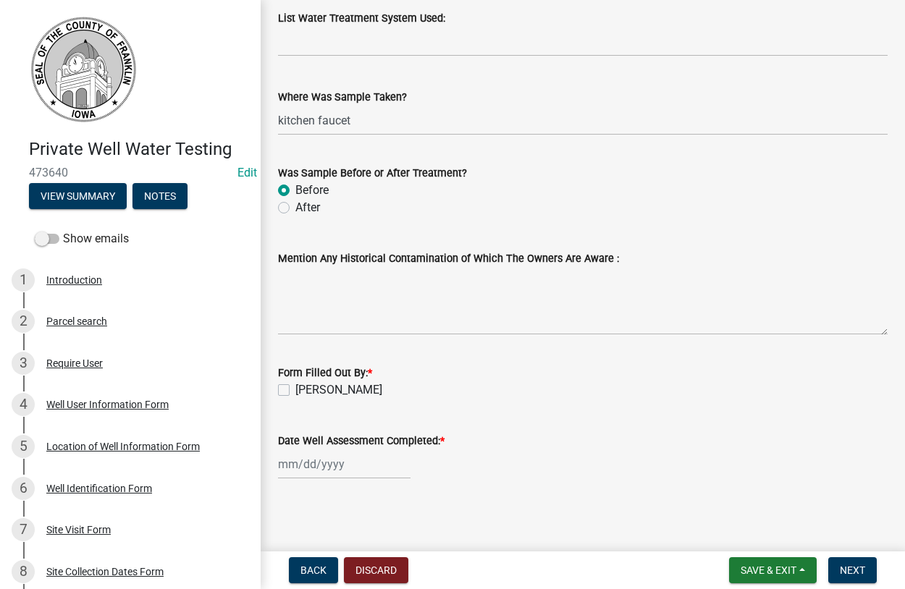
scroll to position [1651, 0]
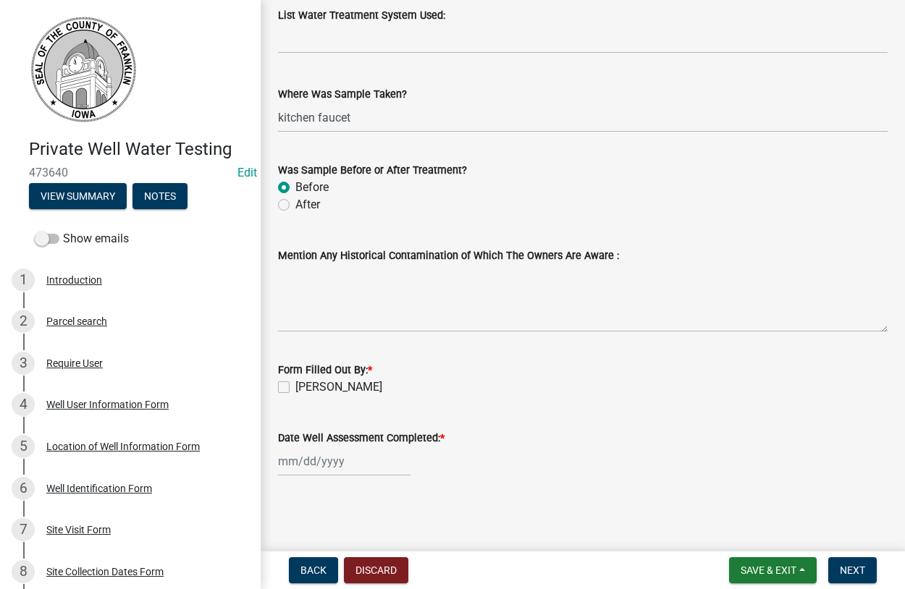
click at [295, 386] on label "[PERSON_NAME]" at bounding box center [338, 386] width 87 height 17
click at [295, 386] on input "[PERSON_NAME]" at bounding box center [299, 382] width 9 height 9
checkbox input "true"
click at [302, 458] on input "Date Well Assessment Completed: *" at bounding box center [344, 461] width 132 height 30
select select "9"
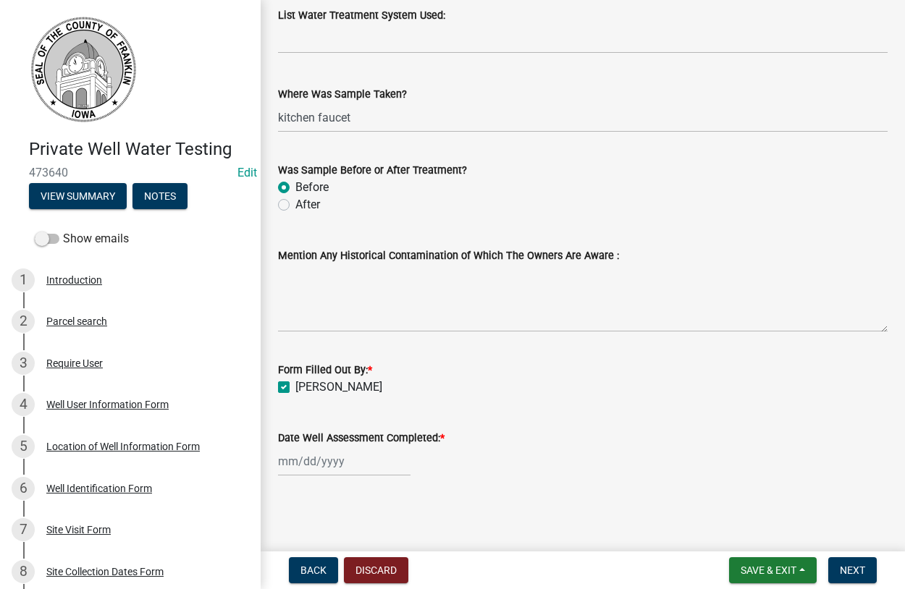
select select "2025"
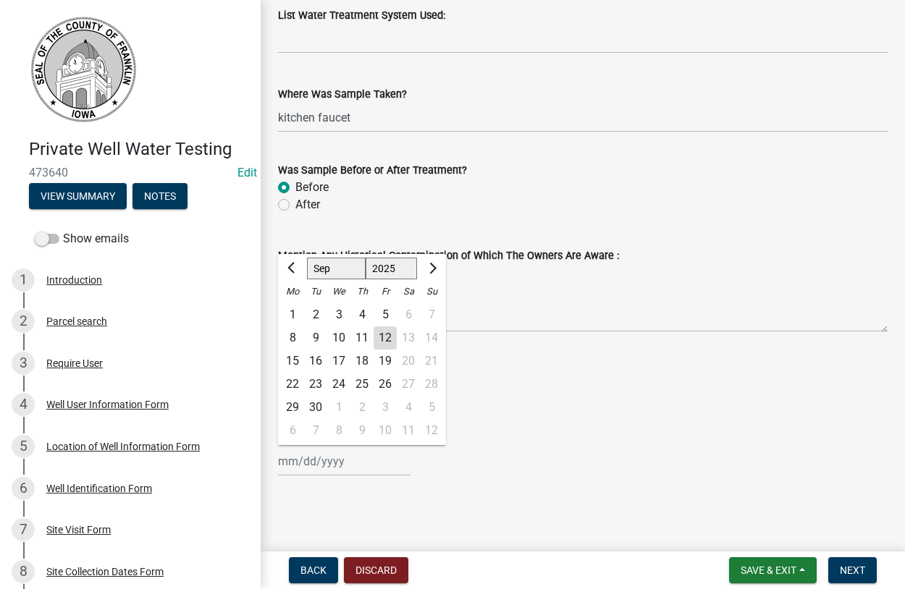
click at [319, 338] on div "9" at bounding box center [315, 337] width 23 height 23
type input "[DATE]"
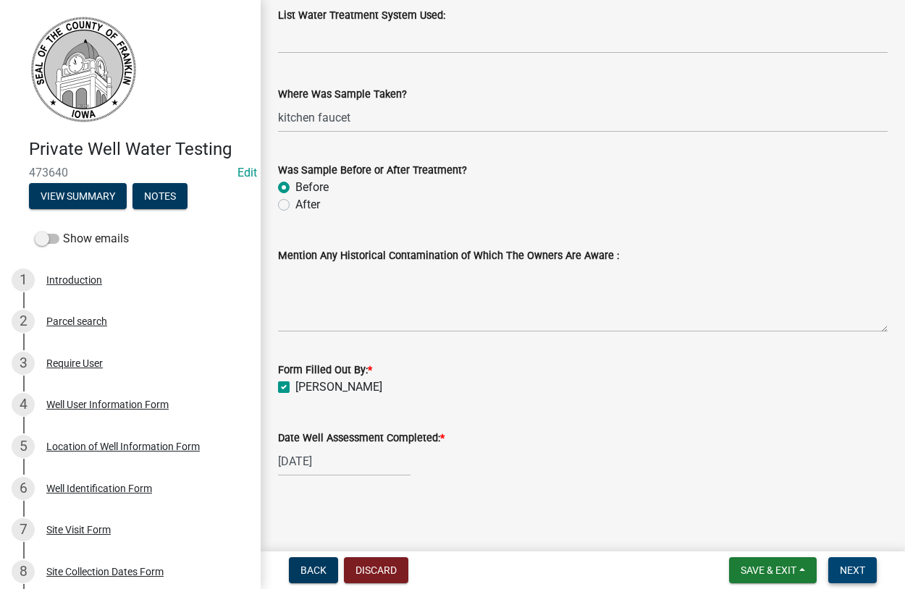
click at [846, 564] on button "Next" at bounding box center [852, 570] width 48 height 26
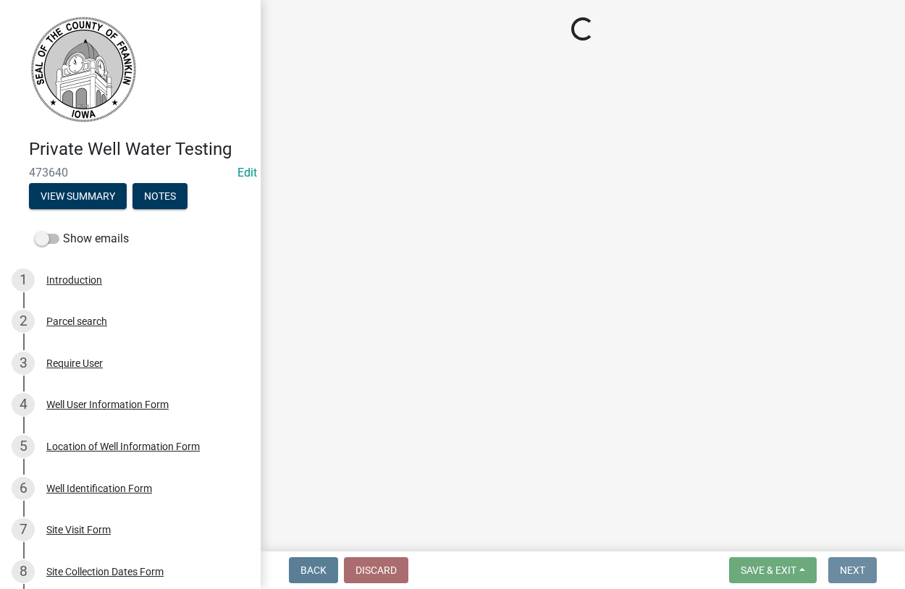
scroll to position [0, 0]
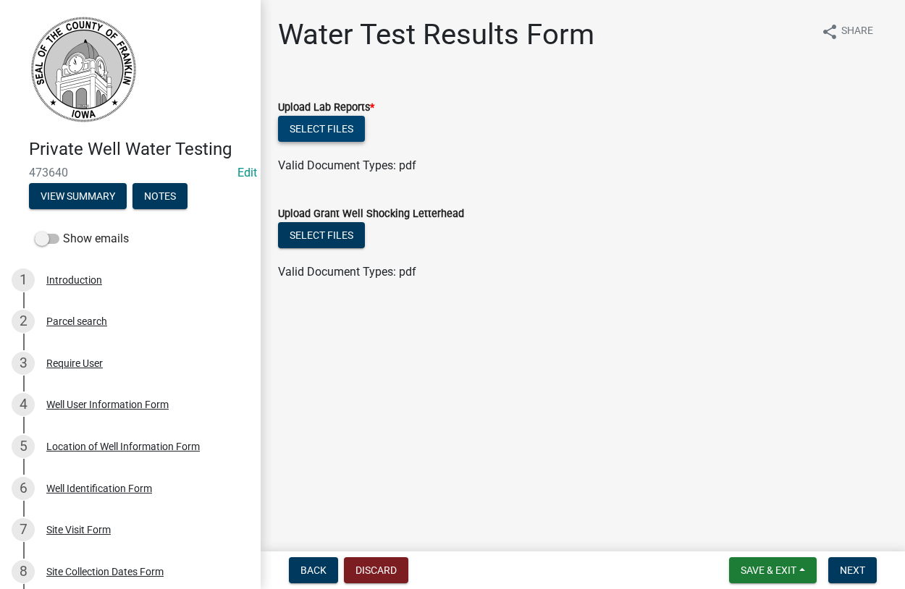
click at [334, 129] on button "Select files" at bounding box center [321, 129] width 87 height 26
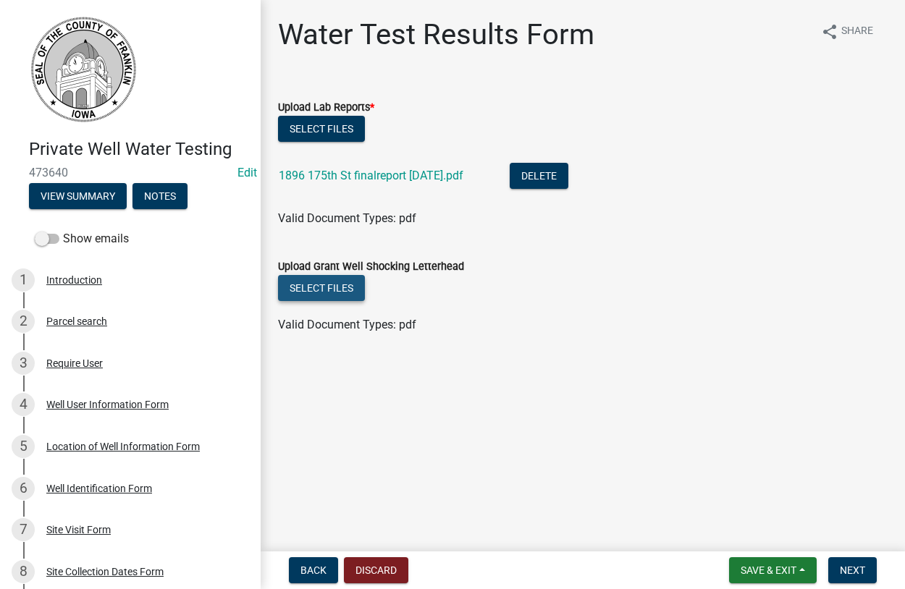
click at [320, 291] on button "Select files" at bounding box center [321, 288] width 87 height 26
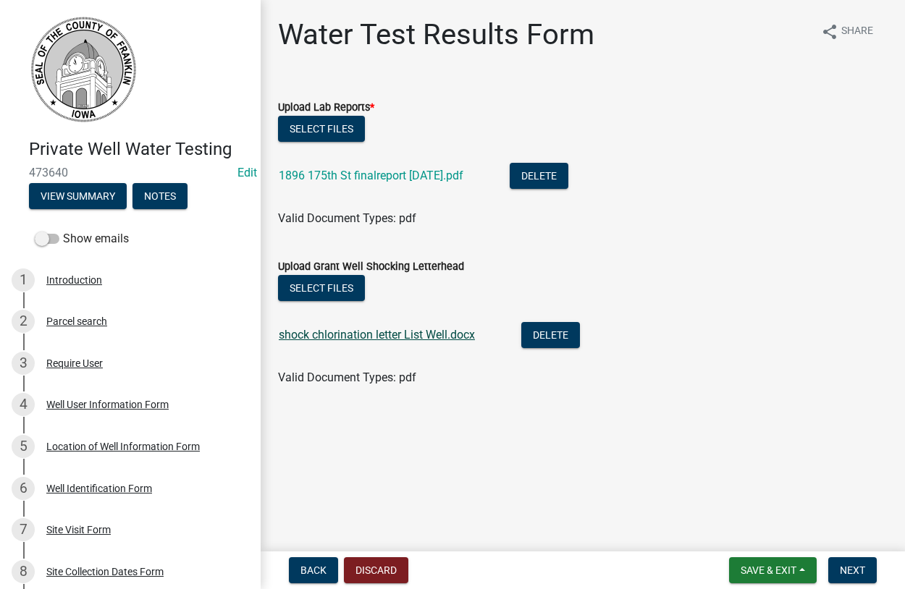
click at [363, 336] on link "shock chlorination letter List Well.docx" at bounding box center [377, 335] width 196 height 14
click at [634, 23] on div "Water Test Results Form share Share" at bounding box center [582, 40] width 609 height 46
click at [848, 569] on span "Next" at bounding box center [851, 570] width 25 height 12
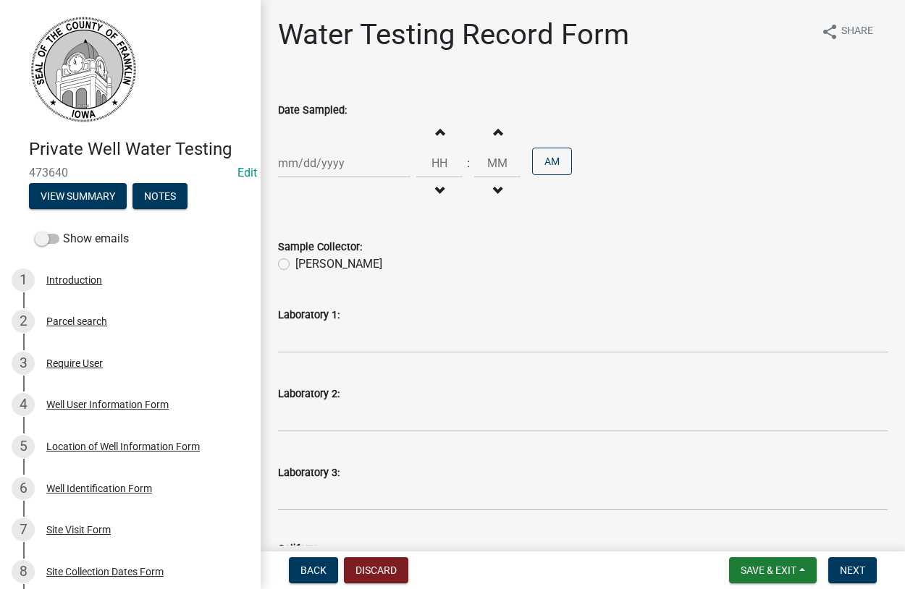
click at [321, 157] on input "Date Sampled:" at bounding box center [344, 163] width 132 height 30
select select "9"
select select "2025"
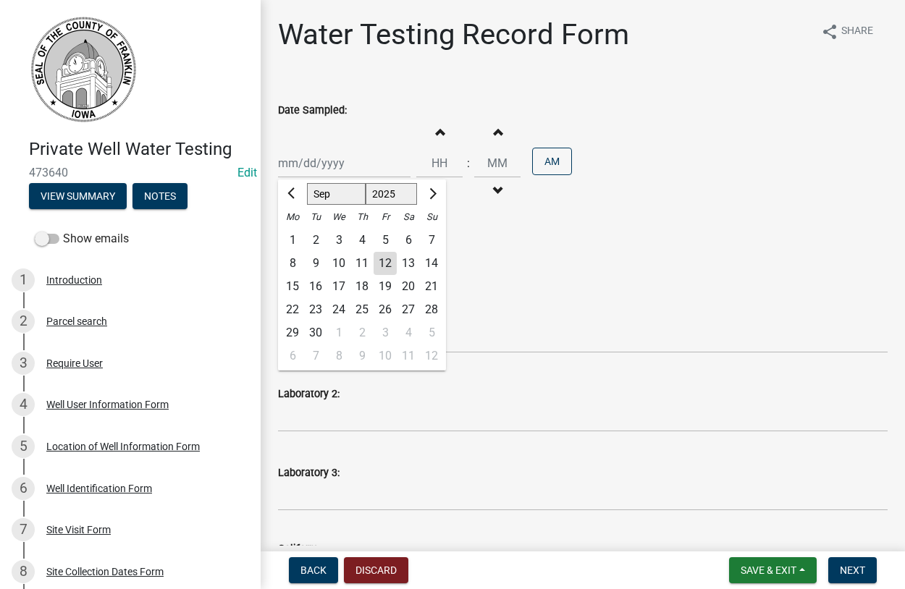
click at [315, 259] on div "9" at bounding box center [315, 263] width 23 height 23
type input "[DATE]"
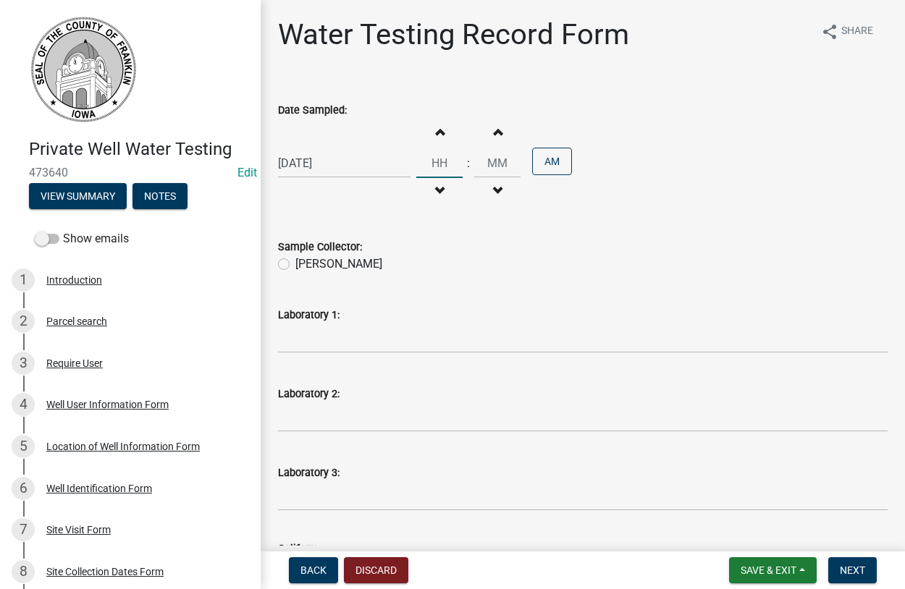
click at [460, 167] on input "Hours" at bounding box center [439, 163] width 46 height 30
type input "10"
type input "00"
click at [295, 267] on label "[PERSON_NAME]" at bounding box center [338, 263] width 87 height 17
click at [295, 265] on input "[PERSON_NAME]" at bounding box center [299, 259] width 9 height 9
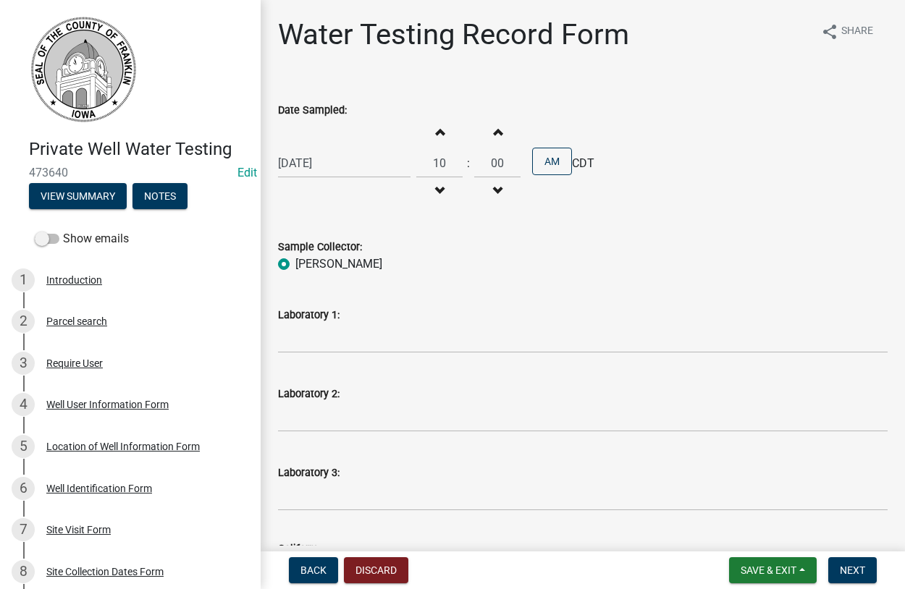
radio input "true"
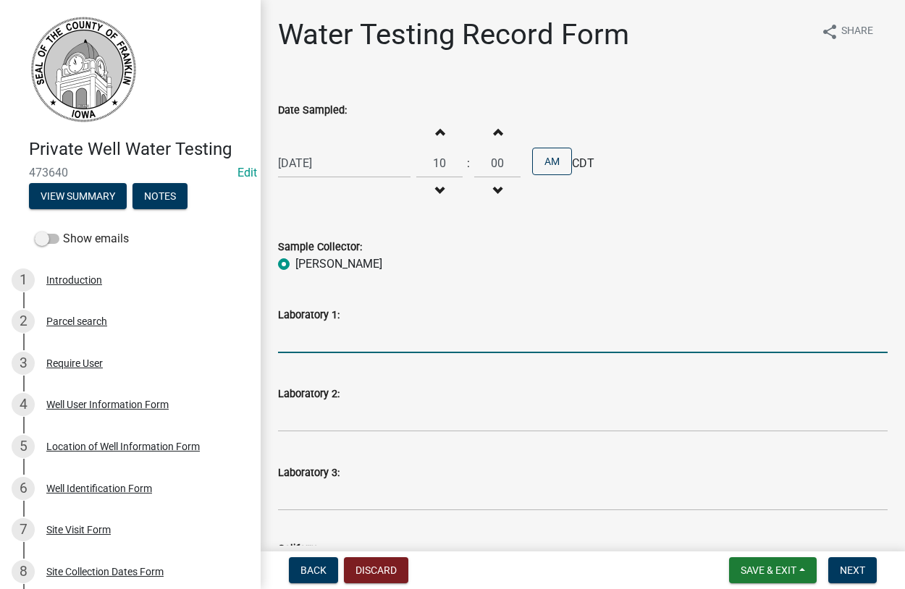
click at [392, 338] on input "Laboratory 1:" at bounding box center [582, 338] width 609 height 30
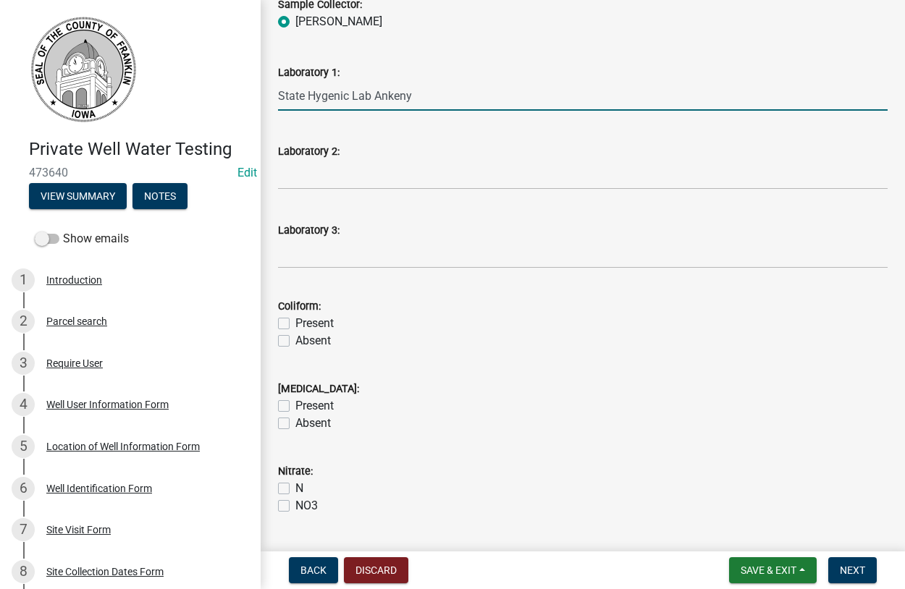
scroll to position [330, 0]
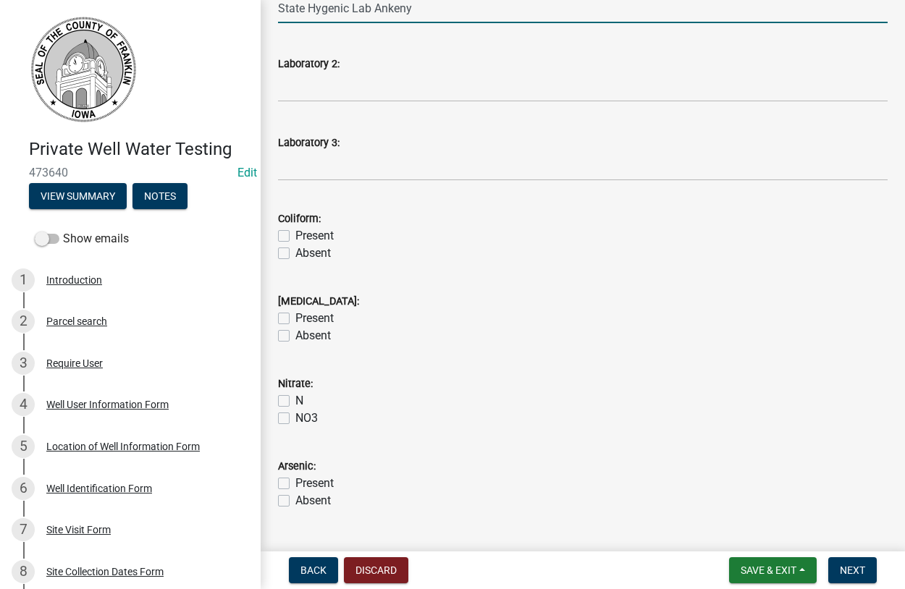
type input "State Hygenic Lab Ankeny"
click at [295, 234] on label "Present" at bounding box center [314, 235] width 38 height 17
click at [295, 234] on input "Present" at bounding box center [299, 231] width 9 height 9
checkbox input "true"
checkbox input "false"
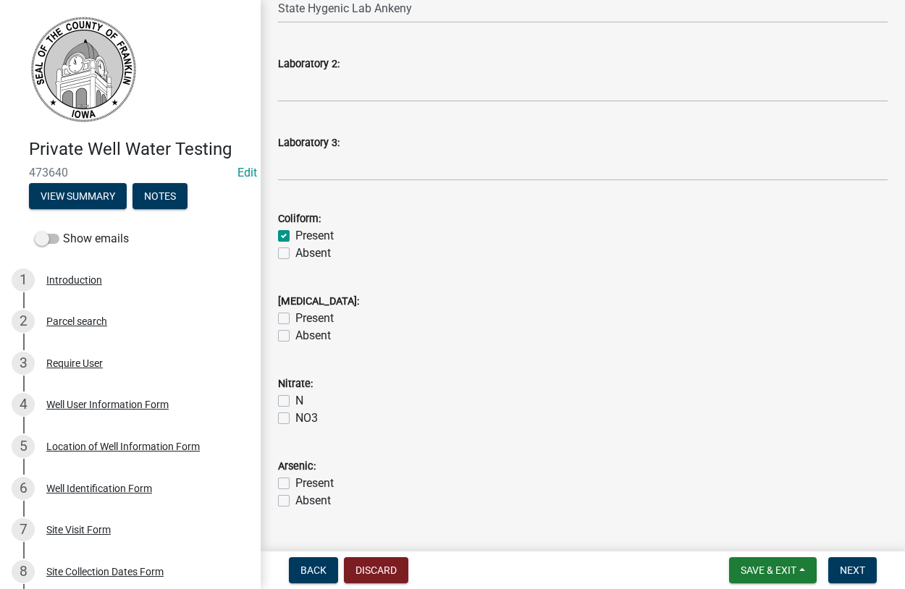
click at [295, 334] on label "Absent" at bounding box center [312, 335] width 35 height 17
click at [295, 334] on input "Absent" at bounding box center [299, 331] width 9 height 9
checkbox input "true"
checkbox input "false"
checkbox input "true"
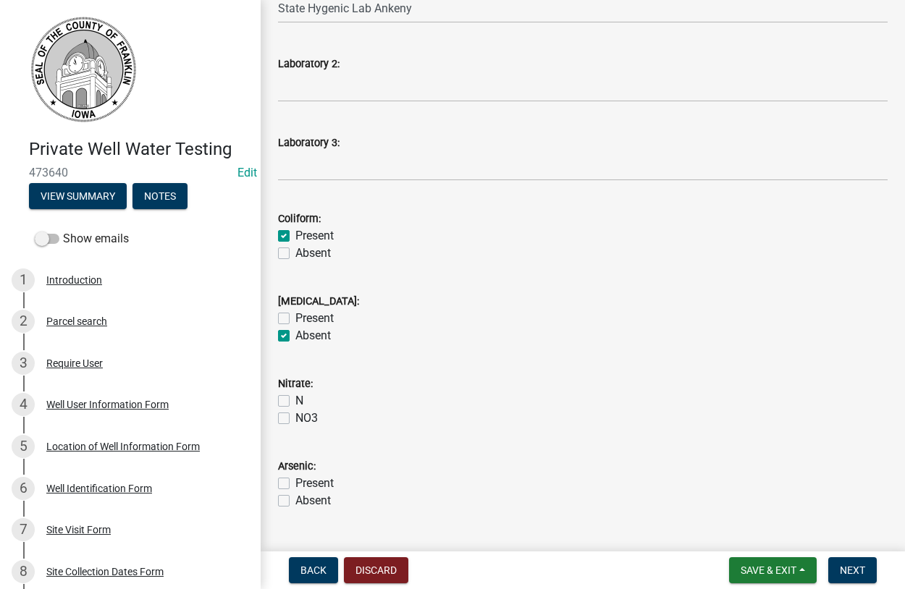
click at [282, 394] on div "N" at bounding box center [582, 400] width 609 height 17
click at [295, 397] on label "N" at bounding box center [299, 400] width 8 height 17
click at [295, 397] on input "N" at bounding box center [299, 396] width 9 height 9
checkbox input "true"
checkbox input "false"
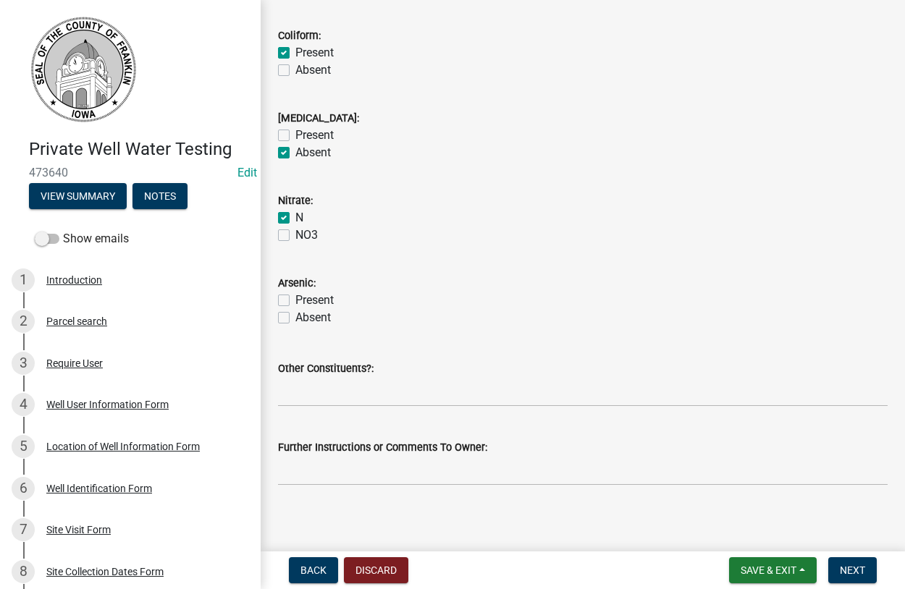
scroll to position [521, 0]
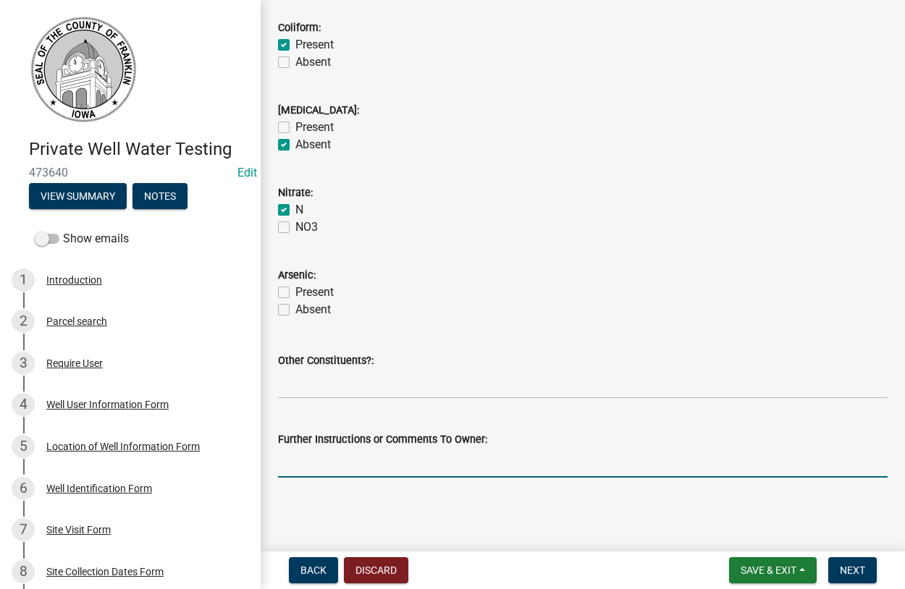
drag, startPoint x: 378, startPoint y: 470, endPoint x: 399, endPoint y: 468, distance: 21.8
click at [382, 470] on input "Further Instructions or Comments To Owner:" at bounding box center [582, 463] width 609 height 30
click at [402, 462] on input "Your Coliform Bacteia is higher" at bounding box center [582, 463] width 609 height 30
click at [466, 465] on input "Your Coliform Bacteia is very higher" at bounding box center [582, 463] width 609 height 30
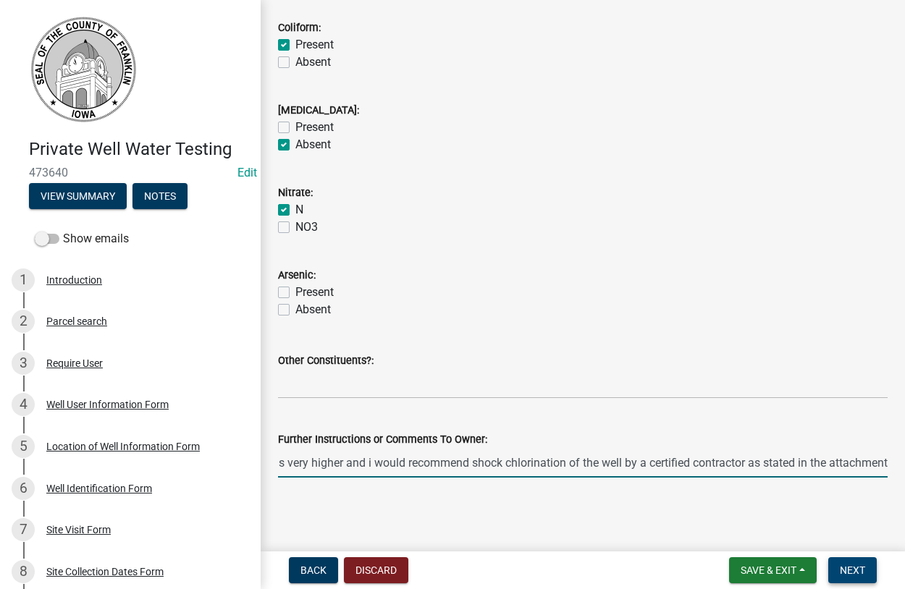
type input "Your Coliform Bacteia is very higher and i would recommend shock chlorination o…"
click at [837, 571] on button "Next" at bounding box center [852, 570] width 48 height 26
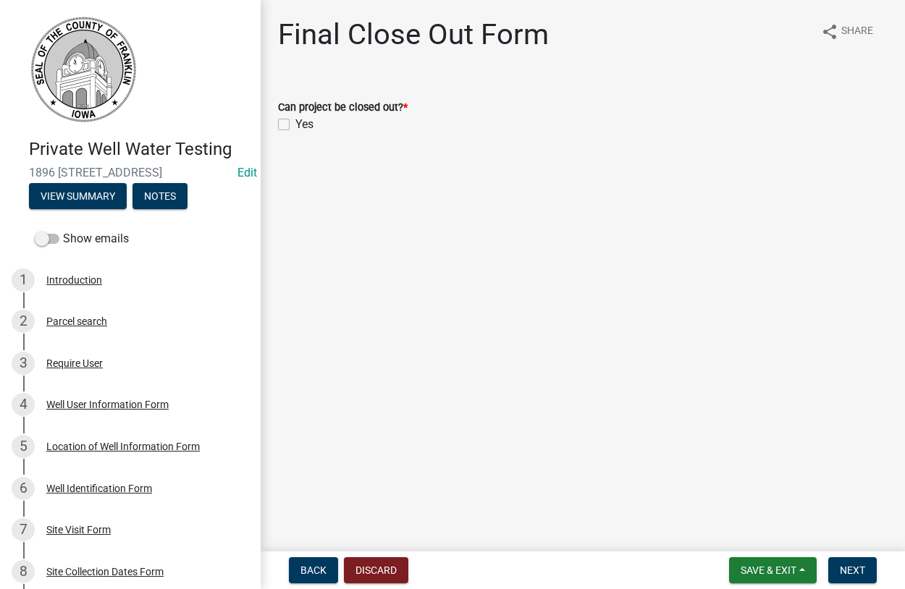
click at [295, 125] on label "Yes" at bounding box center [304, 124] width 18 height 17
click at [295, 125] on input "Yes" at bounding box center [299, 120] width 9 height 9
checkbox input "true"
click at [841, 569] on span "Next" at bounding box center [851, 570] width 25 height 12
